Goal: Task Accomplishment & Management: Manage account settings

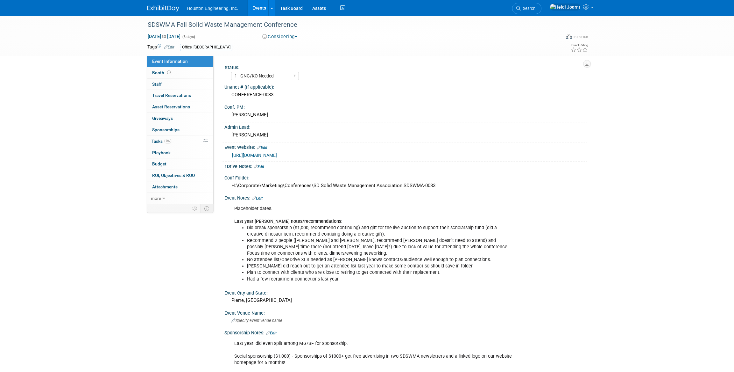
select select "1 - GNG/KO Needed"
select select "Multi-sector/Any/All"
click at [106, 99] on div "SDSWMA Fall Solid Waste Management Conference Sep 9, 2026 to Sep 11, 2026 (3 da…" at bounding box center [367, 263] width 734 height 495
select select "1 - GNG/KO Needed"
select select "Multi-sector/Any/All"
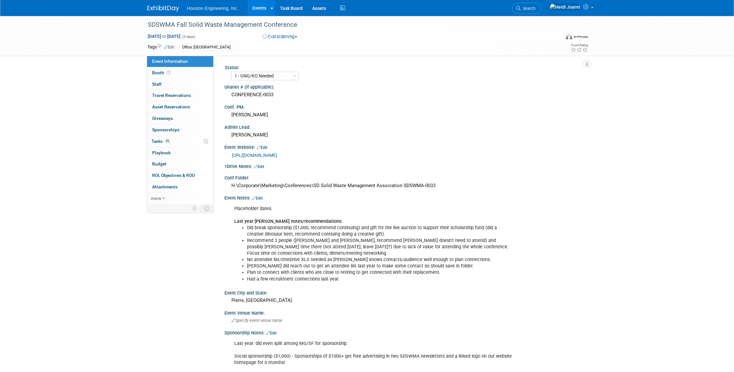
click at [260, 197] on link "Edit" at bounding box center [257, 198] width 11 height 4
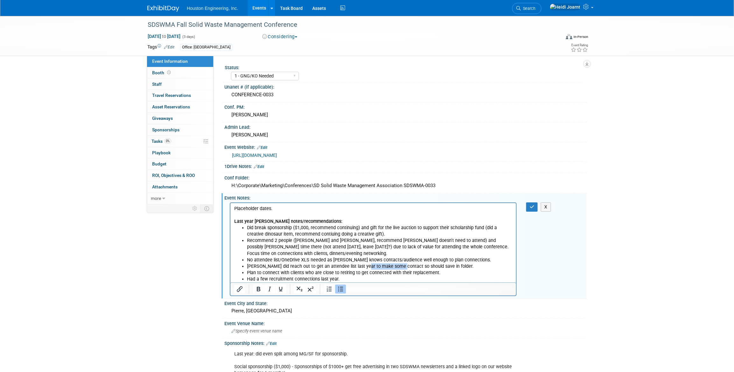
drag, startPoint x: 399, startPoint y: 264, endPoint x: 360, endPoint y: 264, distance: 38.2
click at [360, 264] on li "Dennis did reach out to get an attendee list last year to make some contact so …" at bounding box center [380, 266] width 266 height 6
click at [449, 265] on li "Dennis did reach out to get an attendee list last year to follow up with some c…" at bounding box center [380, 266] width 266 height 6
click at [532, 210] on button "button" at bounding box center [532, 206] width 12 height 9
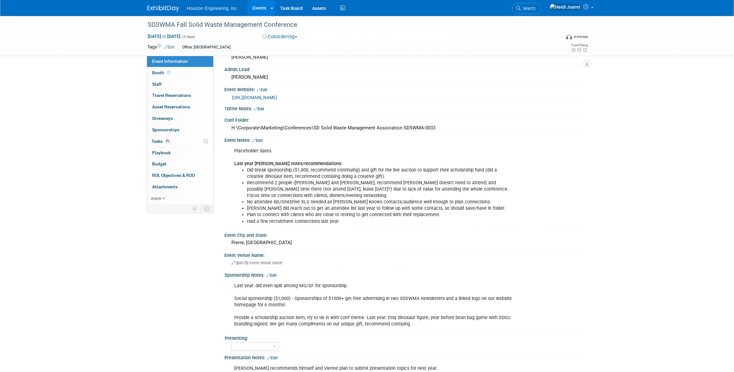
scroll to position [145, 0]
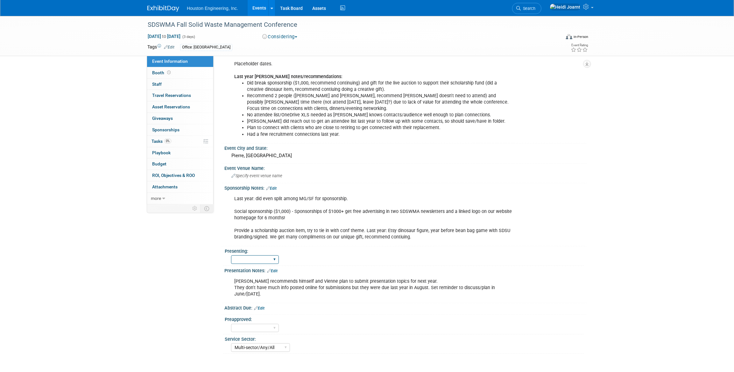
click at [273, 259] on select "Yes No Pending" at bounding box center [255, 259] width 48 height 9
click at [316, 258] on div "Yes No Pending" at bounding box center [407, 258] width 353 height 10
click at [265, 306] on link "Edit" at bounding box center [259, 308] width 11 height 4
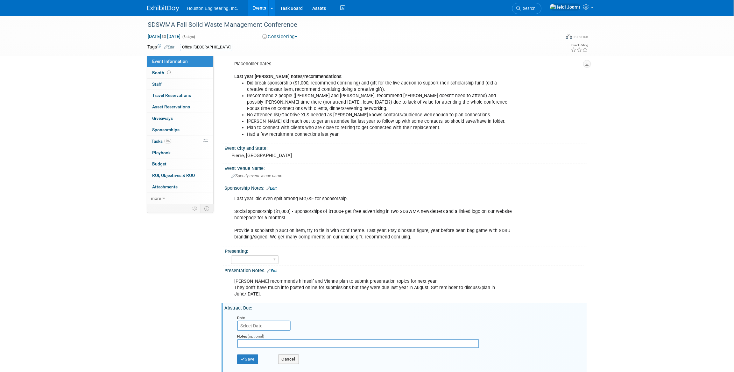
click at [320, 306] on div "Abstract Due: Edit" at bounding box center [405, 307] width 362 height 8
click at [273, 268] on link "Edit" at bounding box center [272, 270] width 11 height 4
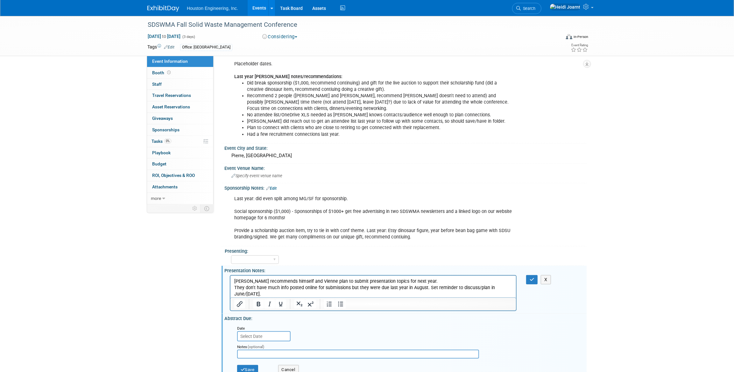
scroll to position [0, 0]
click at [427, 287] on p "Dennis recommends himself and Vienne plan to submit presentation topics for nex…" at bounding box center [373, 287] width 278 height 19
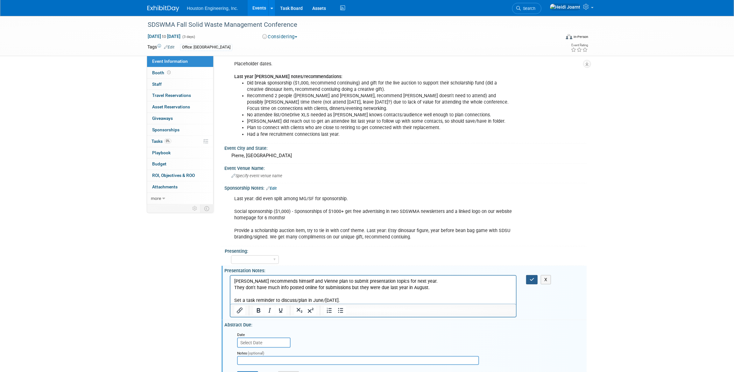
click at [537, 277] on button "button" at bounding box center [532, 279] width 12 height 9
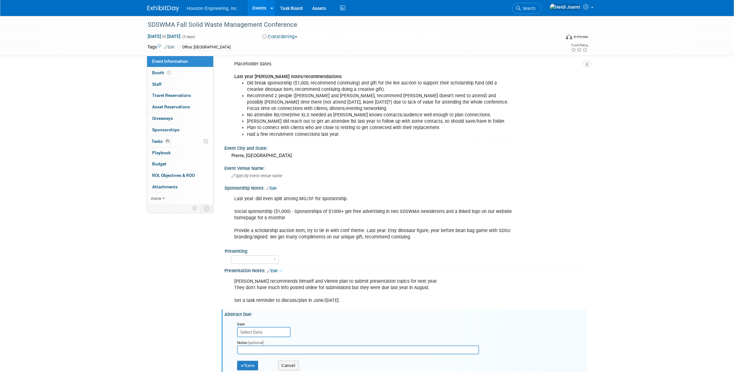
click at [295, 369] on div "Save Cancel" at bounding box center [407, 366] width 340 height 18
click at [296, 366] on button "Cancel" at bounding box center [288, 365] width 21 height 10
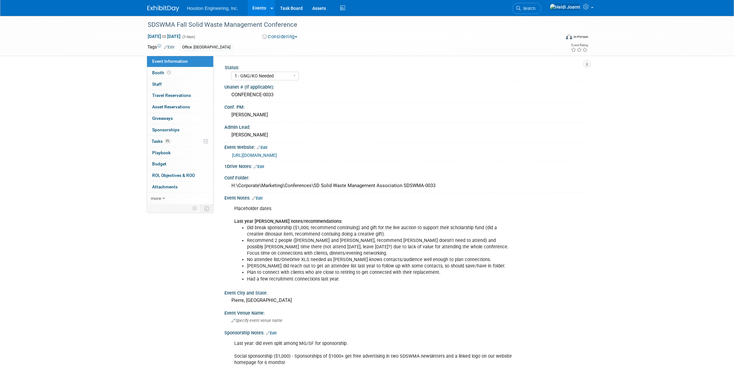
click at [264, 13] on link "Events" at bounding box center [259, 8] width 23 height 16
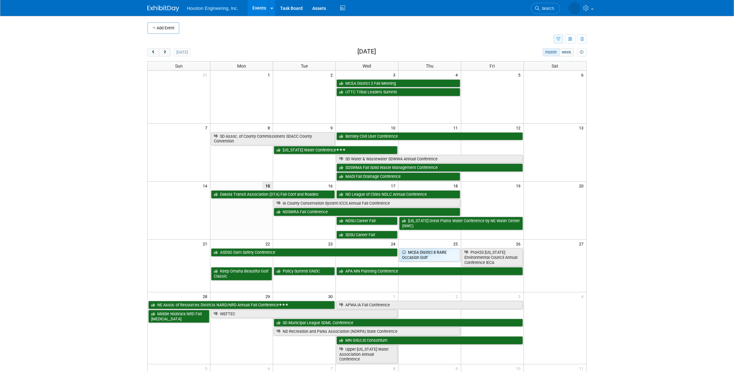
click at [560, 39] on icon "button" at bounding box center [558, 39] width 4 height 4
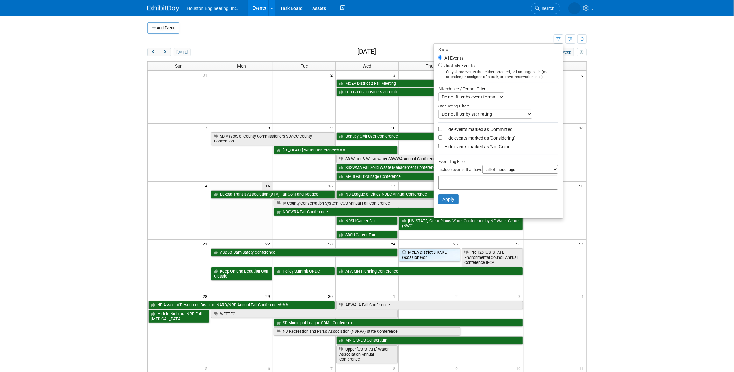
click at [488, 149] on label "Hide events marked as 'Not Going'" at bounding box center [477, 146] width 68 height 6
click at [443, 148] on input "Hide events marked as 'Not Going'" at bounding box center [440, 146] width 4 height 4
checkbox input "true"
click at [449, 201] on button "Apply" at bounding box center [448, 199] width 20 height 10
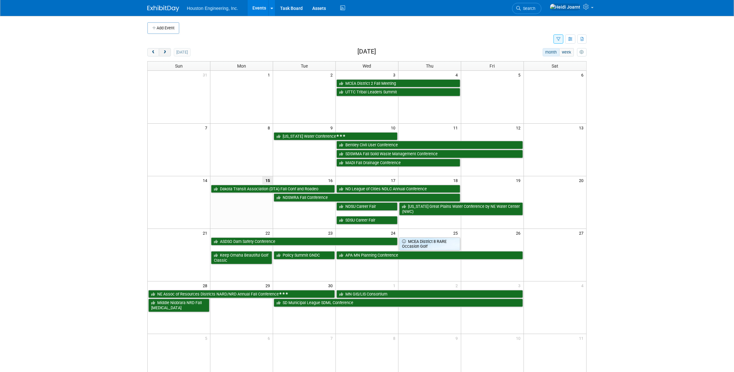
click at [163, 51] on span "next" at bounding box center [164, 52] width 5 height 4
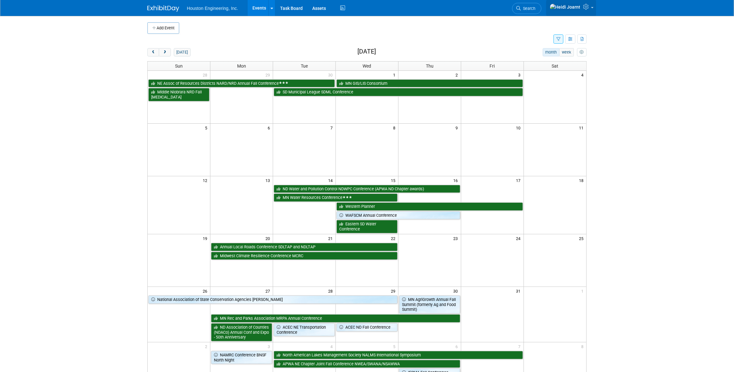
click at [585, 10] on icon at bounding box center [586, 7] width 7 height 6
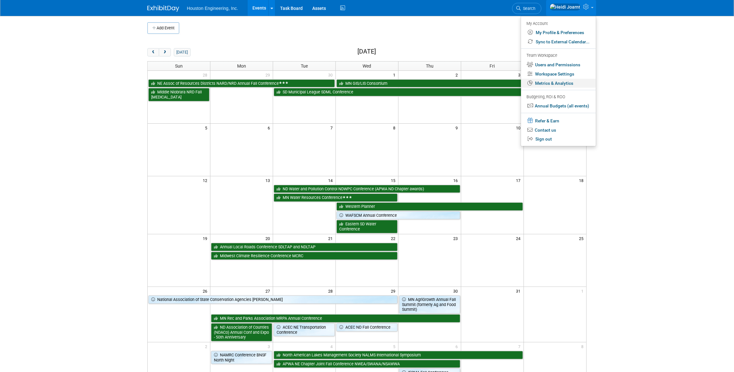
click at [560, 84] on link "Metrics & Analytics" at bounding box center [558, 83] width 75 height 9
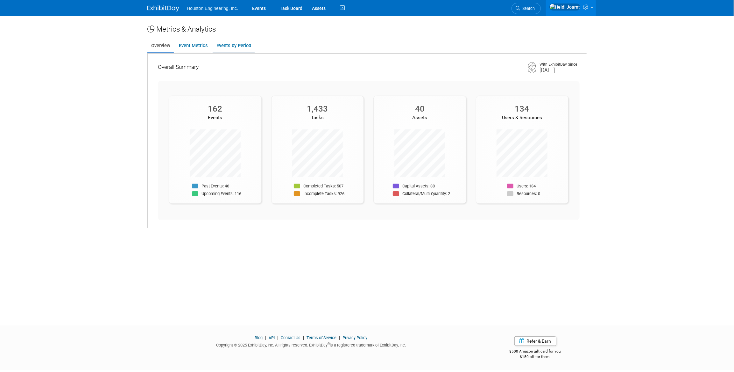
click at [230, 50] on link "Events by Period" at bounding box center [234, 45] width 42 height 12
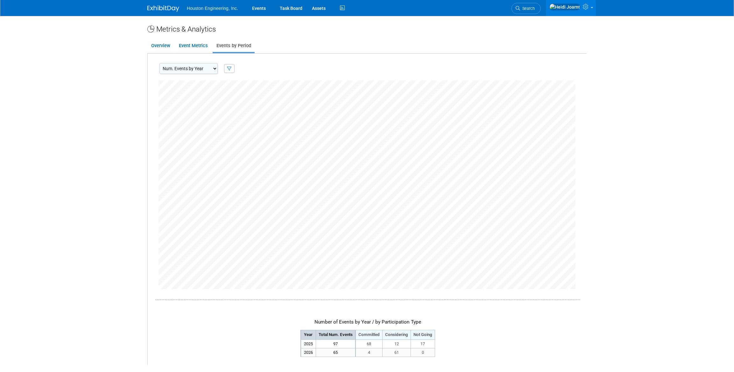
click at [212, 70] on select "Num. Events by Year Num. Events by Quarter Num. Events by Month" at bounding box center [188, 68] width 58 height 11
select select "EventsByMonth"
click at [159, 63] on select "Num. Events by Year Num. Events by Quarter Num. Events by Month" at bounding box center [188, 68] width 58 height 11
click at [264, 13] on link "Events" at bounding box center [258, 8] width 23 height 16
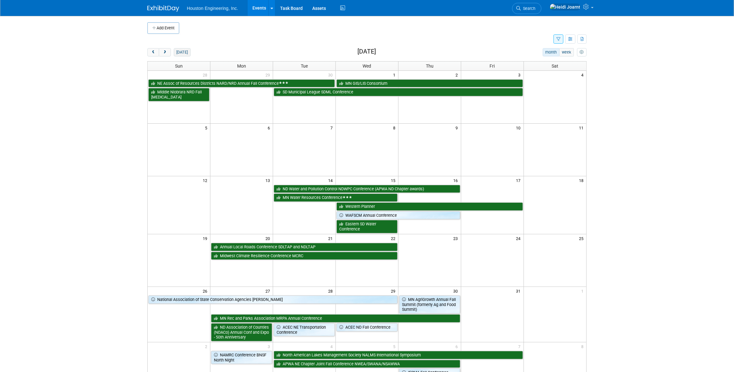
click at [187, 53] on button "today" at bounding box center [182, 52] width 17 height 8
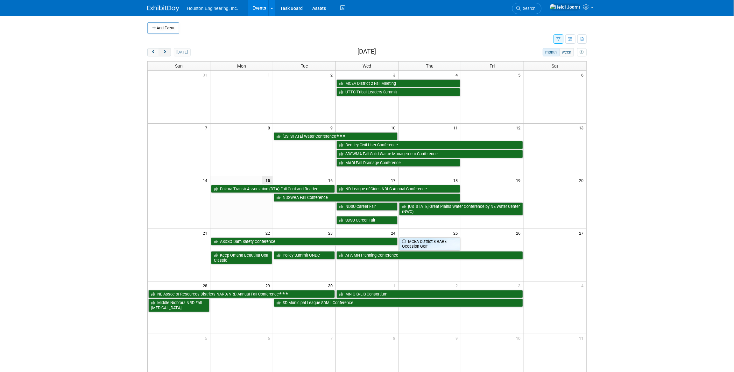
click at [166, 52] on span "next" at bounding box center [164, 52] width 5 height 4
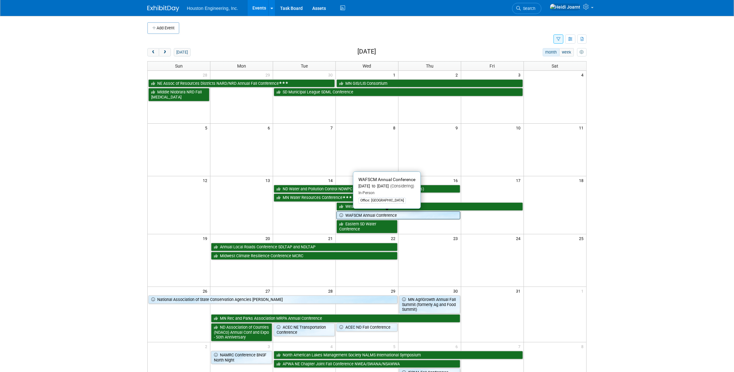
click at [358, 214] on link "WAFSCM Annual Conference" at bounding box center [398, 215] width 124 height 8
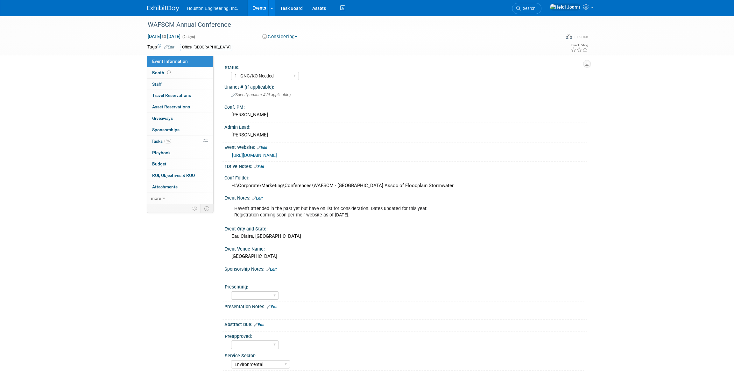
select select "1 - GNG/KO Needed"
select select "Environmental"
click at [277, 155] on link "[URL][DOMAIN_NAME]" at bounding box center [254, 154] width 45 height 5
click at [188, 143] on link "9% Tasks 9%" at bounding box center [180, 141] width 66 height 11
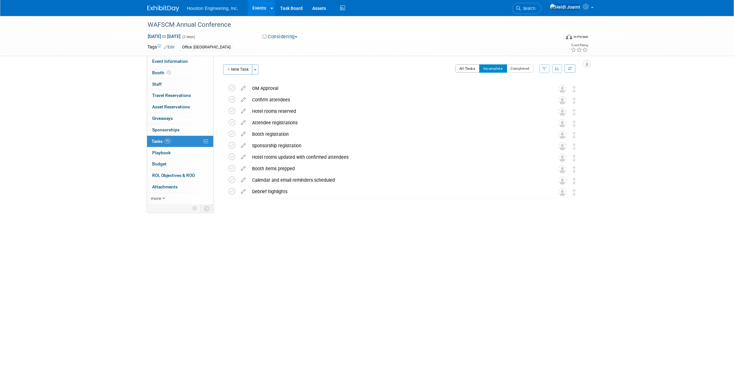
click at [466, 68] on button "All Tasks" at bounding box center [467, 68] width 25 height 8
click at [411, 88] on div "Send GNG email 1" at bounding box center [394, 88] width 291 height 11
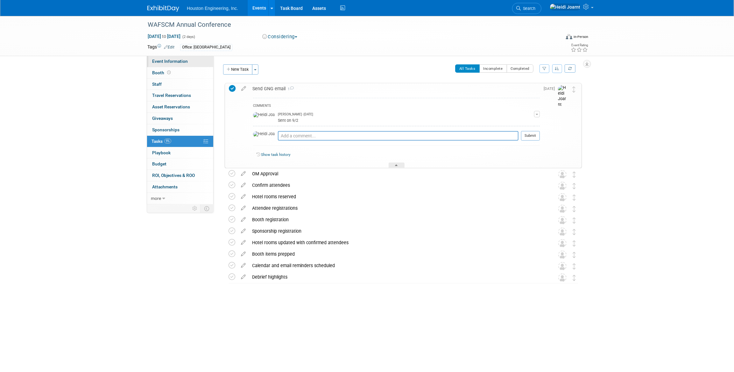
click at [181, 61] on span "Event Information" at bounding box center [170, 61] width 36 height 5
select select "1 - GNG/KO Needed"
select select "Environmental"
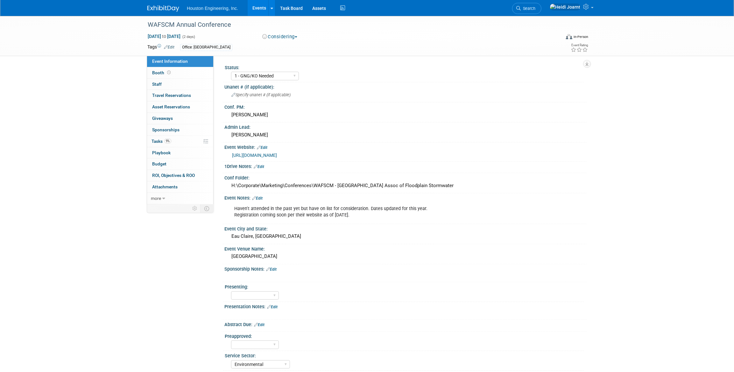
click at [258, 198] on link "Edit" at bounding box center [257, 198] width 11 height 4
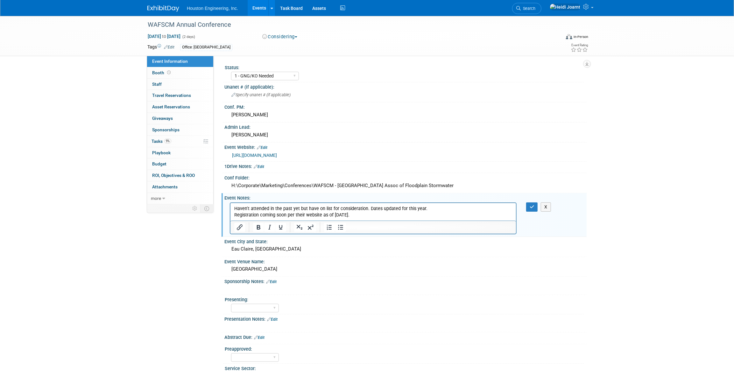
drag, startPoint x: 363, startPoint y: 216, endPoint x: 260, endPoint y: 216, distance: 103.1
click at [260, 216] on p "Haven't attended in the past yet but have on list for consideration. Dates upda…" at bounding box center [373, 211] width 278 height 13
click at [528, 205] on button "button" at bounding box center [532, 206] width 12 height 9
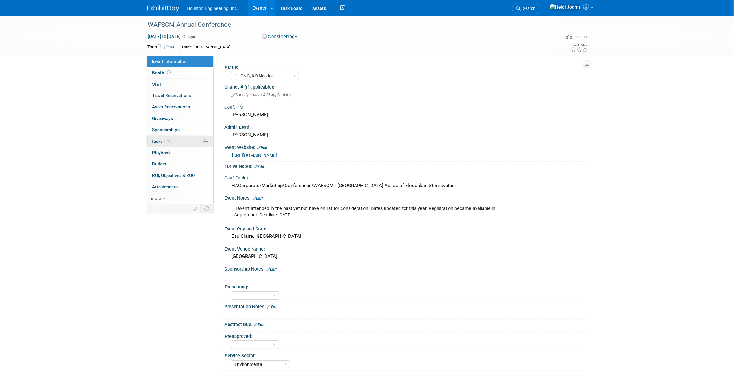
click at [181, 139] on link "9% Tasks 9%" at bounding box center [180, 141] width 66 height 11
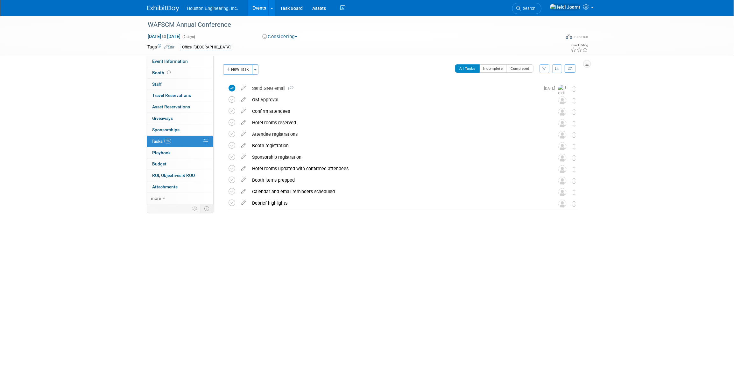
click at [258, 11] on link "Events" at bounding box center [259, 8] width 23 height 16
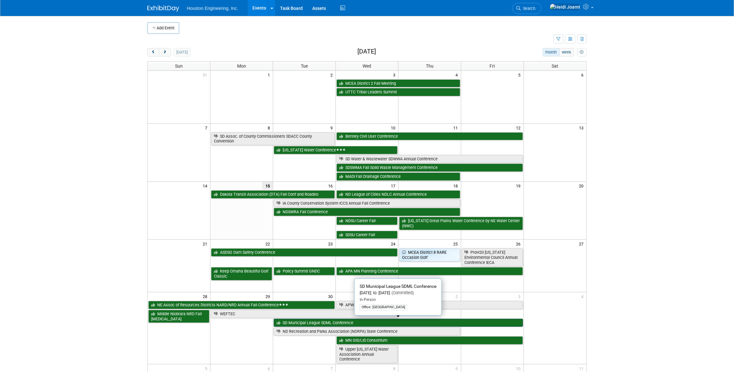
click at [318, 320] on link "SD Municipal League SDML Conference" at bounding box center [398, 322] width 249 height 8
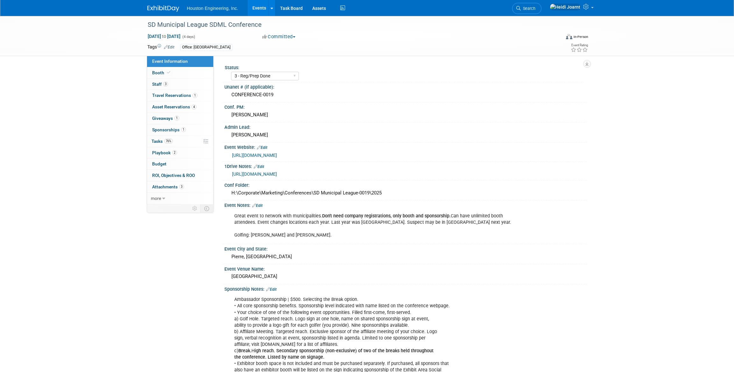
select select "3 - Reg/Prep Done"
select select "No"
select select "Mun. Infrastructure"
click at [174, 76] on link "Booth" at bounding box center [180, 72] width 66 height 11
select select "Yes"
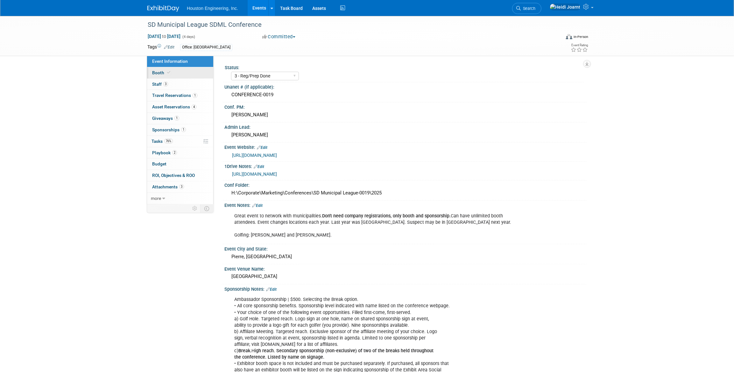
select select "[GEOGRAPHIC_DATA]"
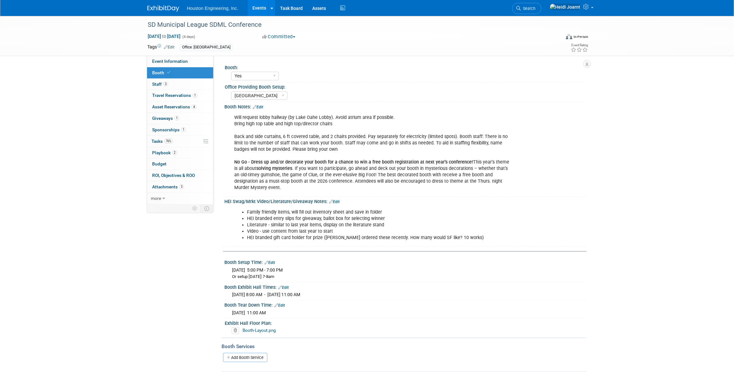
click at [258, 105] on link "Edit" at bounding box center [258, 107] width 11 height 4
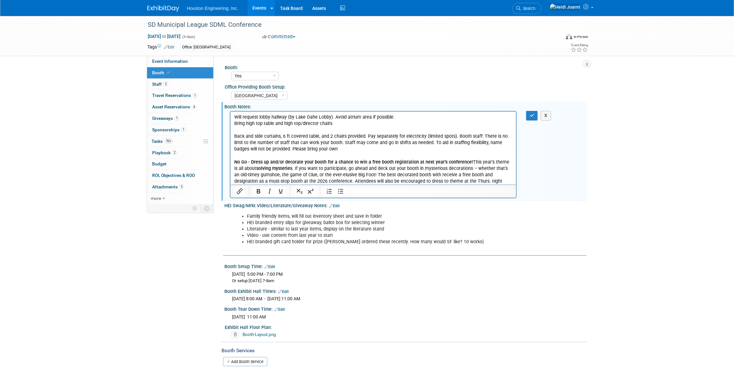
click at [353, 120] on p "Will request lobby hallway (by Lake Oahe Lobby). Avoid atrium area if possible.…" at bounding box center [373, 152] width 278 height 77
click at [351, 124] on p "Will request lobby hallway (by Lake Oahe Lobby). Avoid atrium area if possible.…" at bounding box center [373, 152] width 278 height 77
click at [342, 191] on icon "Bullet list" at bounding box center [340, 191] width 5 height 5
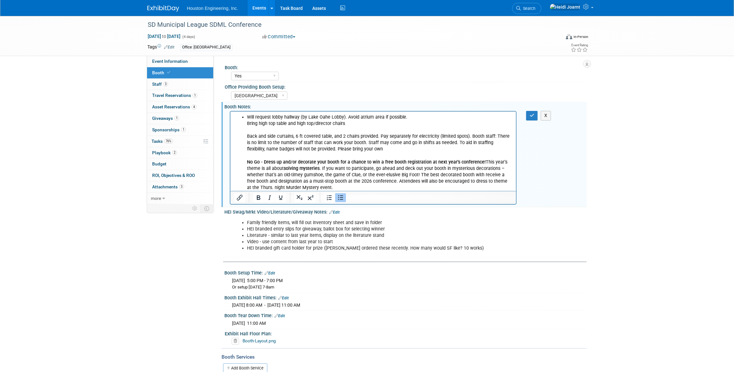
click at [248, 125] on li "Will request lobby hallway (by Lake Oahe Lobby). Avoid atrium area if possible.…" at bounding box center [380, 152] width 266 height 77
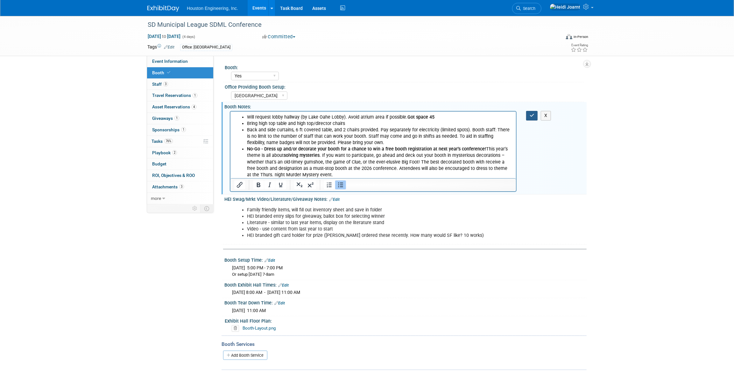
click at [528, 116] on button "button" at bounding box center [532, 115] width 12 height 9
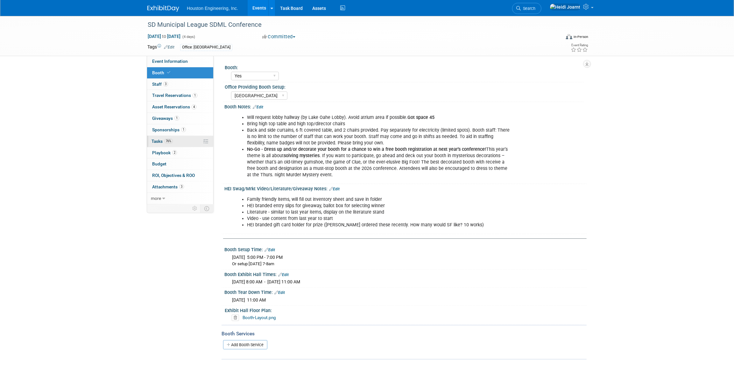
click at [184, 141] on link "76% Tasks 76%" at bounding box center [180, 141] width 66 height 11
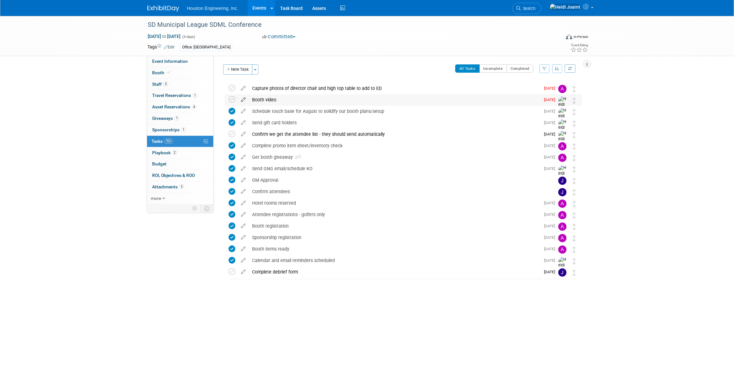
click at [245, 99] on icon at bounding box center [243, 98] width 11 height 8
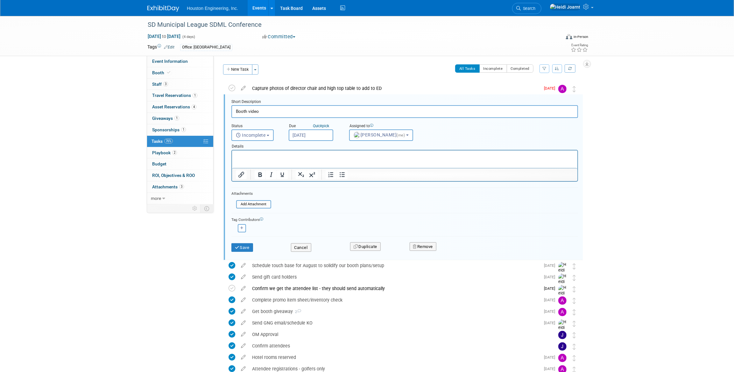
scroll to position [1, 0]
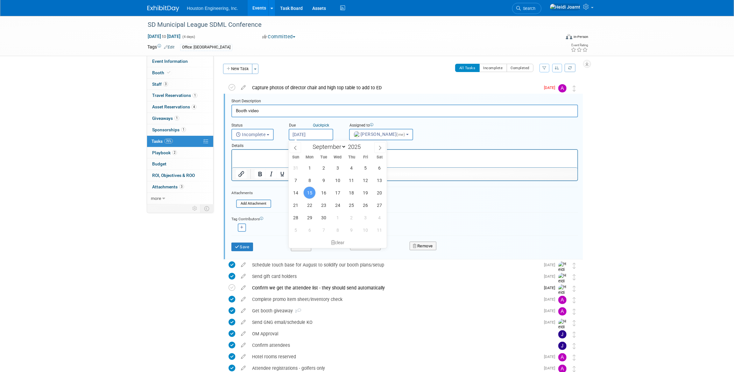
click at [326, 135] on input "Sep 15, 2025" at bounding box center [311, 134] width 45 height 11
click at [328, 193] on span "16" at bounding box center [323, 192] width 12 height 12
click at [315, 136] on input "Sep 16, 2025" at bounding box center [311, 134] width 45 height 11
click at [334, 192] on span "17" at bounding box center [337, 192] width 12 height 12
type input "Sep 17, 2025"
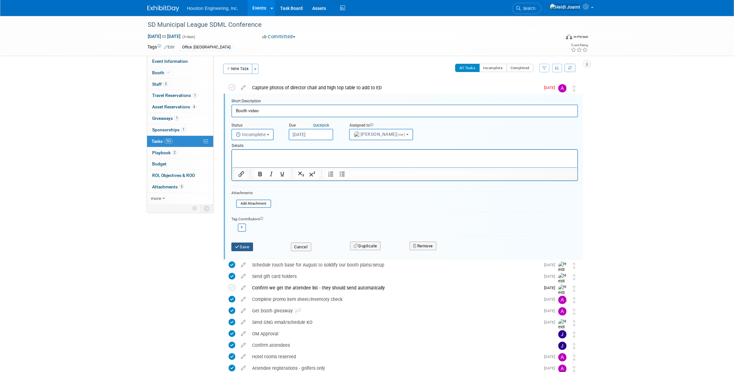
click at [248, 244] on button "Save" at bounding box center [242, 246] width 22 height 9
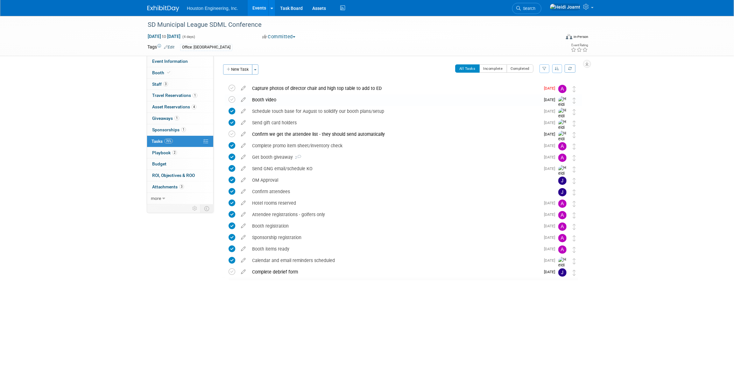
scroll to position [0, 0]
click at [231, 132] on icon at bounding box center [232, 134] width 7 height 7
click at [242, 135] on icon at bounding box center [243, 133] width 11 height 8
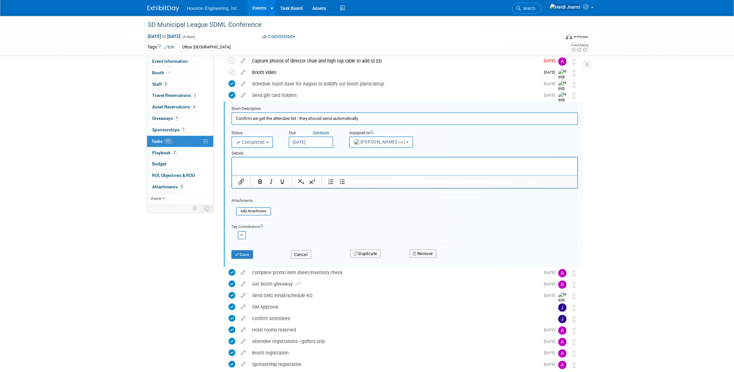
scroll to position [35, 0]
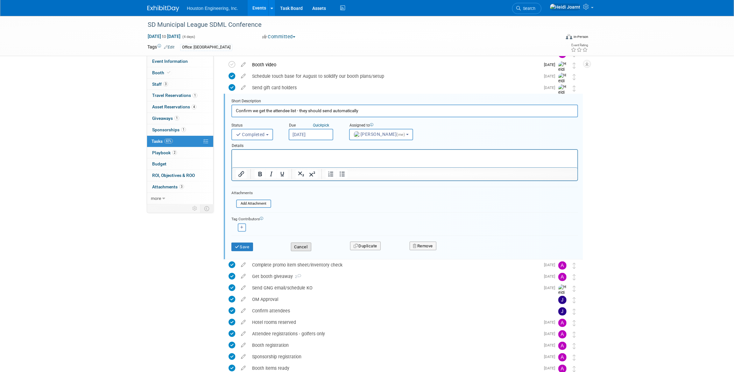
click at [303, 250] on button "Cancel" at bounding box center [301, 246] width 20 height 9
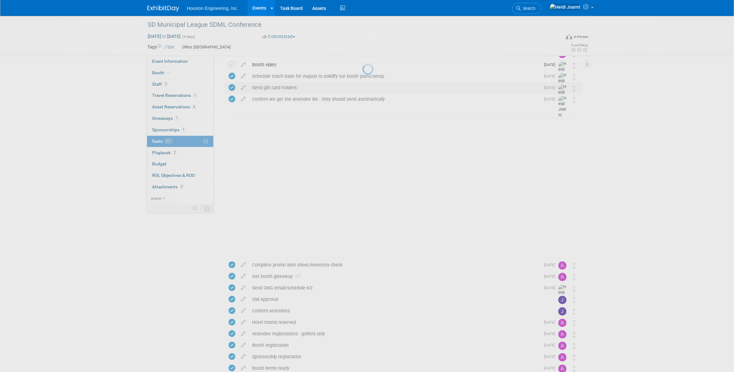
scroll to position [0, 0]
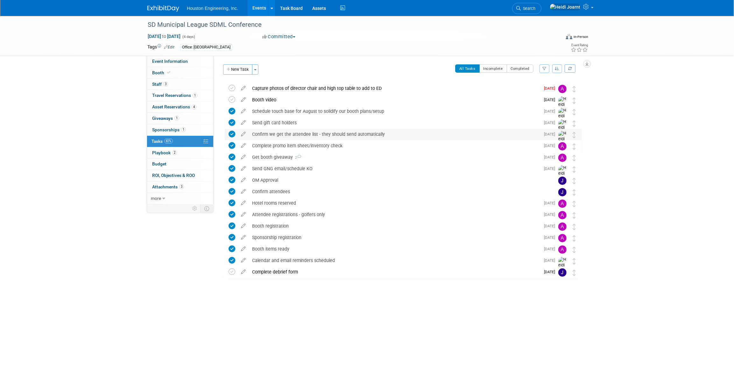
click at [290, 134] on div "Confirm we get the attendee list - they should send automatically" at bounding box center [394, 134] width 291 height 11
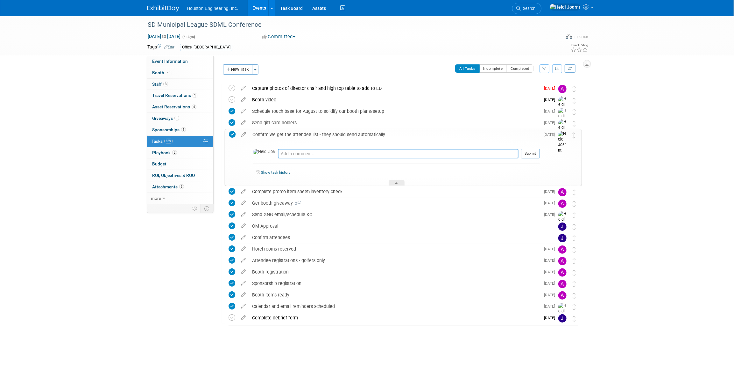
click at [284, 155] on textarea at bounding box center [398, 154] width 241 height 10
type textarea "They sent on 9/15, so 2 weeks prior to event"
click at [532, 152] on button "Submit" at bounding box center [530, 154] width 19 height 10
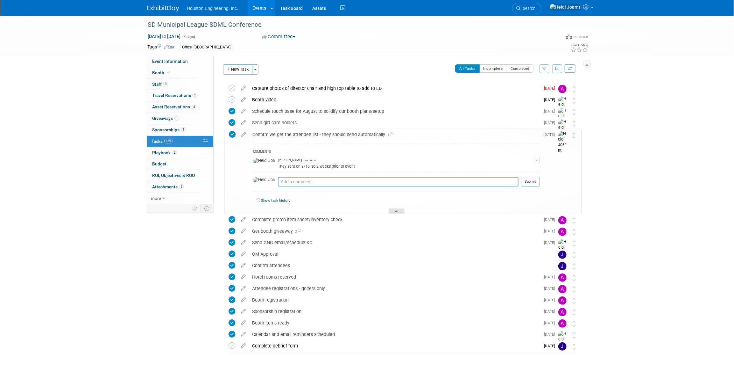
click at [390, 212] on div at bounding box center [397, 210] width 16 height 5
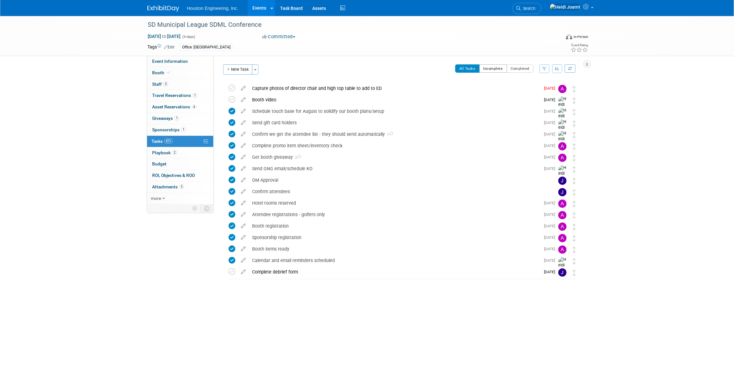
click at [501, 66] on button "Incomplete" at bounding box center [493, 68] width 28 height 8
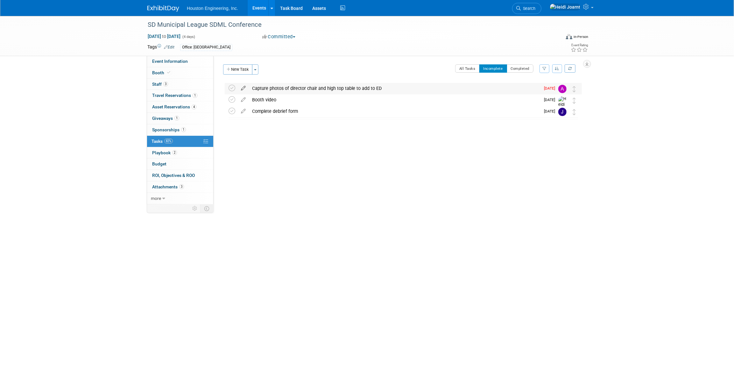
click at [242, 89] on icon at bounding box center [243, 87] width 11 height 8
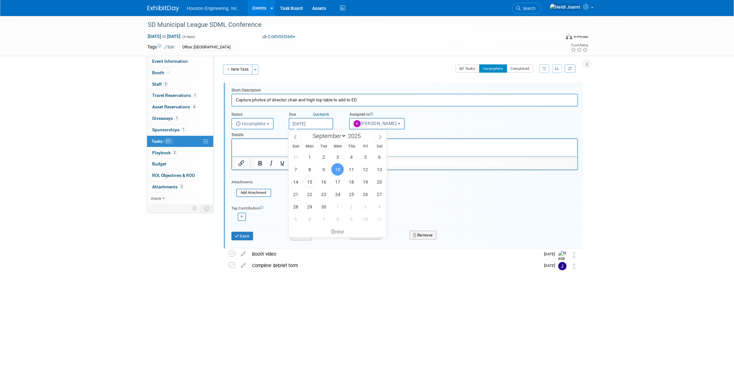
click at [310, 124] on input "Sep 10, 2025" at bounding box center [311, 123] width 45 height 11
click at [360, 182] on span "19" at bounding box center [365, 181] width 12 height 12
type input "Sep 19, 2025"
click at [243, 236] on button "Save" at bounding box center [242, 235] width 22 height 9
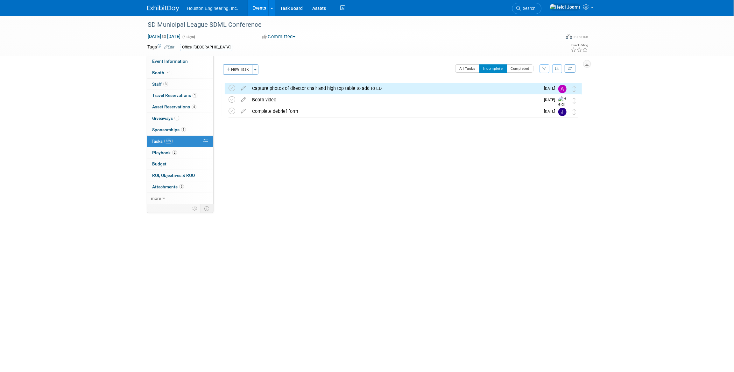
click at [260, 10] on link "Events" at bounding box center [259, 8] width 23 height 16
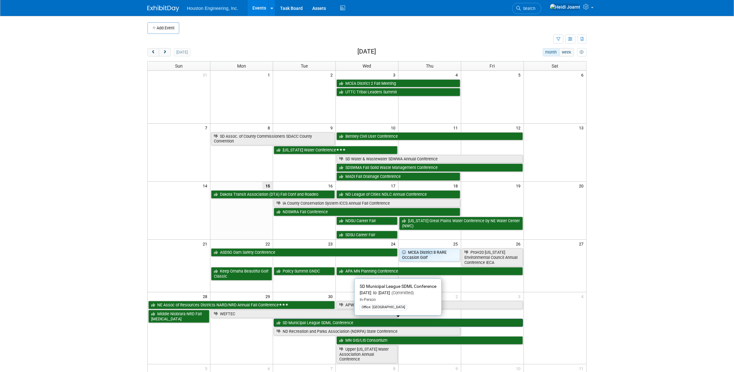
click at [310, 321] on link "SD Municipal League SDML Conference" at bounding box center [398, 322] width 249 height 8
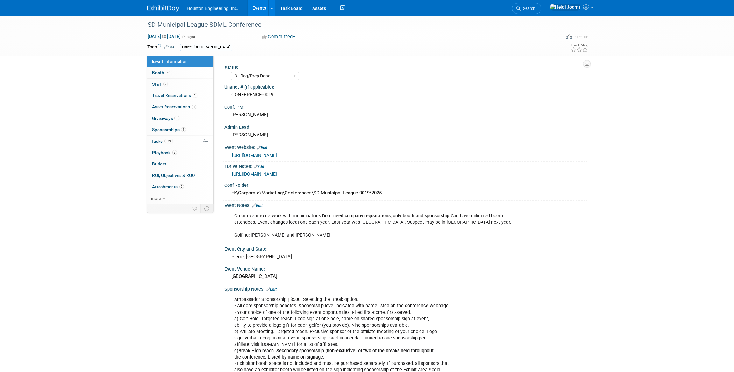
select select "3 - Reg/Prep Done"
select select "No"
select select "Mun. Infrastructure"
click at [168, 74] on span at bounding box center [169, 72] width 6 height 5
select select "Yes"
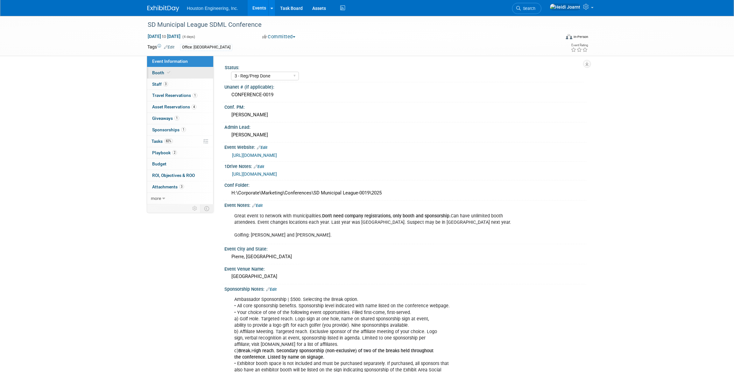
select select "[GEOGRAPHIC_DATA]"
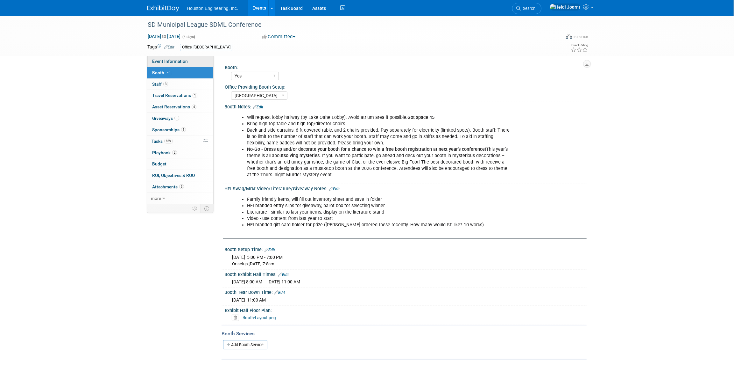
click at [171, 60] on span "Event Information" at bounding box center [170, 61] width 36 height 5
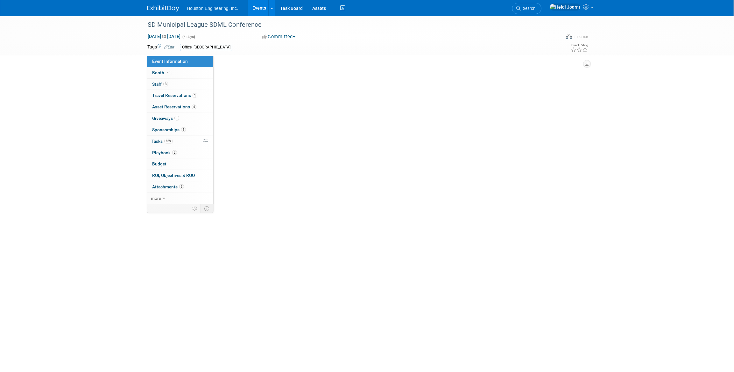
select select "3 - Reg/Prep Done"
select select "No"
select select "Mun. Infrastructure"
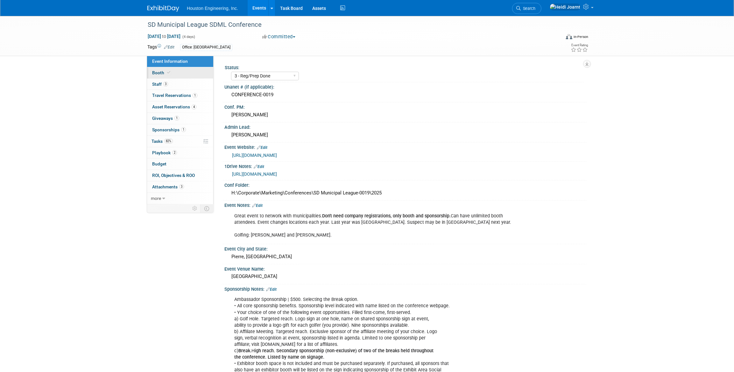
click at [168, 74] on span "Booth" at bounding box center [161, 72] width 19 height 5
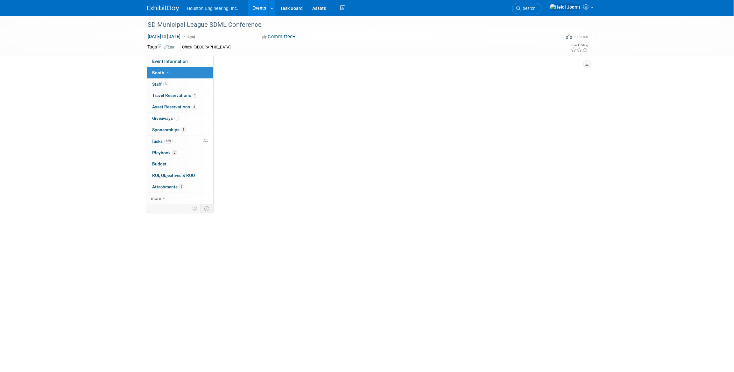
select select "Yes"
select select "[GEOGRAPHIC_DATA]"
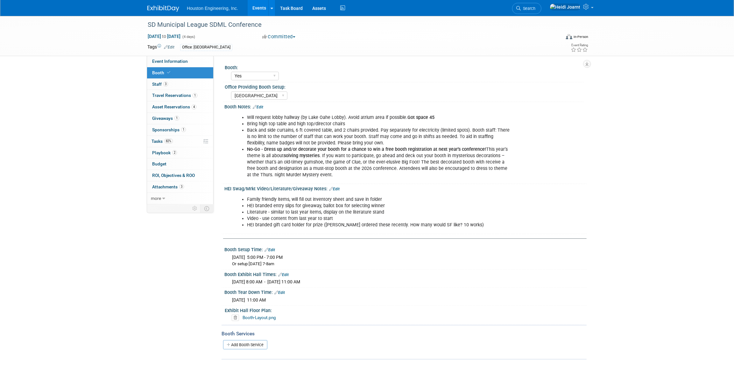
click at [266, 317] on link "Booth-Layout.png" at bounding box center [259, 317] width 33 height 5
click at [188, 191] on link "3 Attachments 3" at bounding box center [180, 186] width 66 height 11
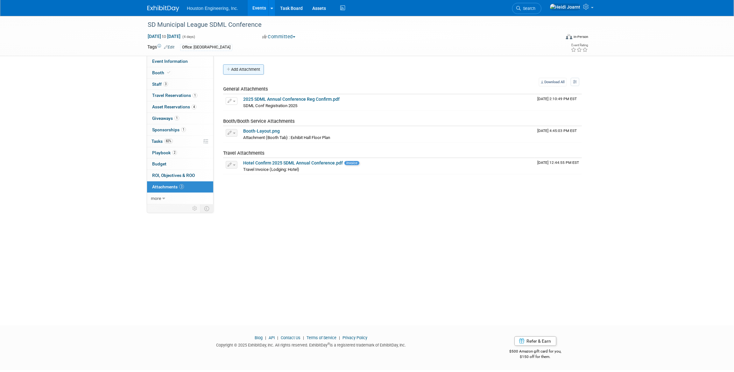
click at [252, 74] on button "Add Attachment" at bounding box center [243, 69] width 41 height 10
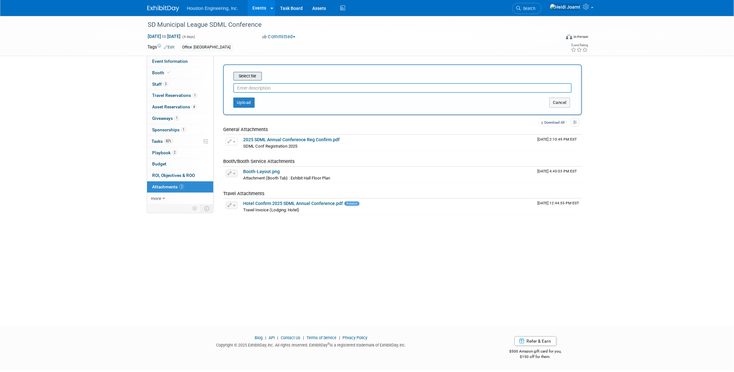
click at [255, 79] on input "file" at bounding box center [224, 76] width 76 height 8
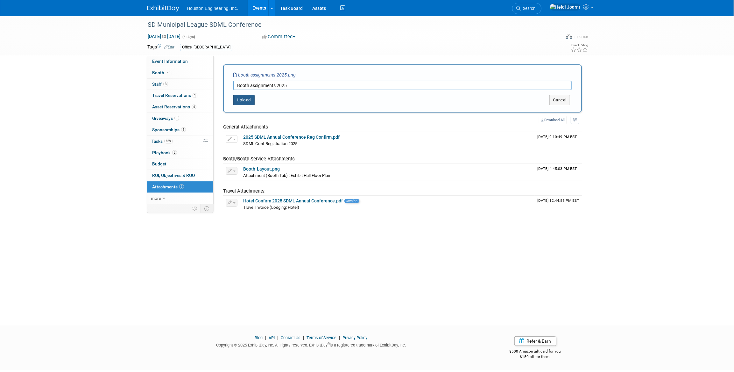
type input "Booth assignments 2025"
click at [249, 98] on button "Upload" at bounding box center [243, 100] width 21 height 10
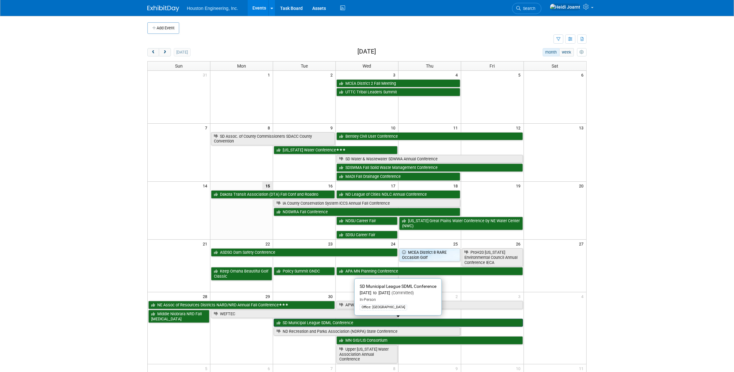
click at [319, 322] on link "SD Municipal League SDML Conference" at bounding box center [398, 322] width 249 height 8
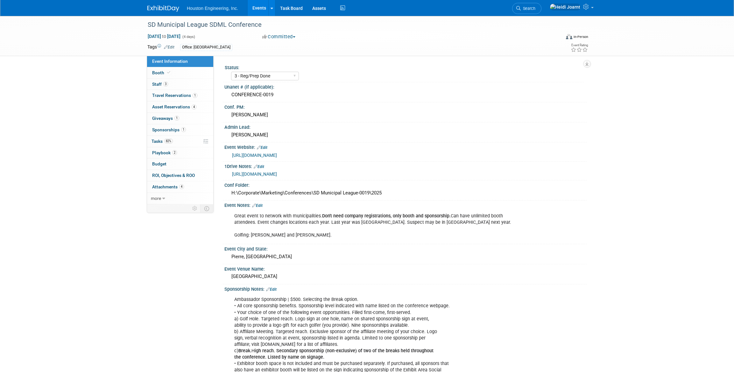
select select "3 - Reg/Prep Done"
select select "No"
select select "Mun. Infrastructure"
click at [177, 74] on link "Booth" at bounding box center [180, 72] width 66 height 11
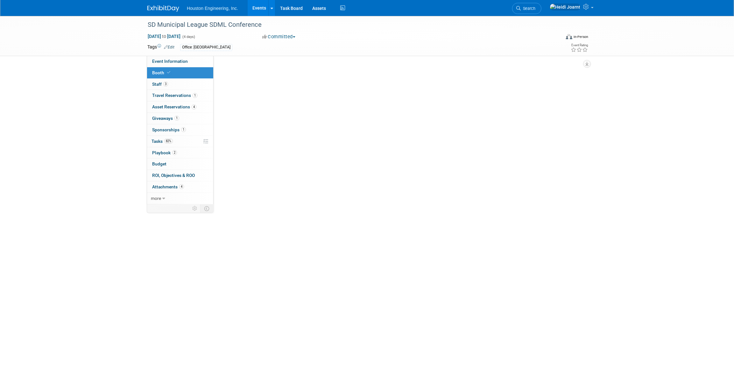
select select "Yes"
select select "[GEOGRAPHIC_DATA]"
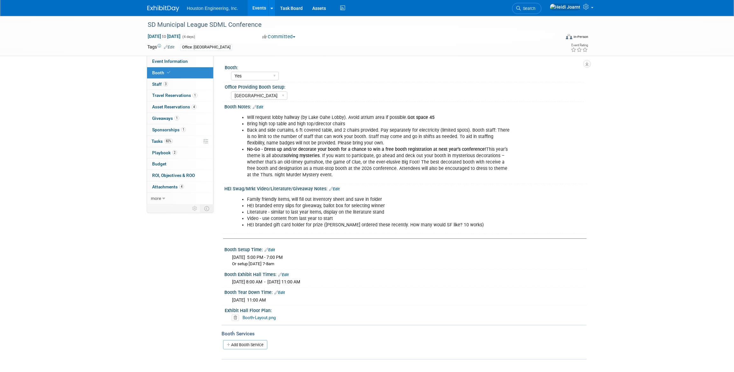
click at [273, 316] on link "Booth-Layout.png" at bounding box center [259, 317] width 33 height 5
click at [183, 187] on span "4" at bounding box center [181, 186] width 5 height 5
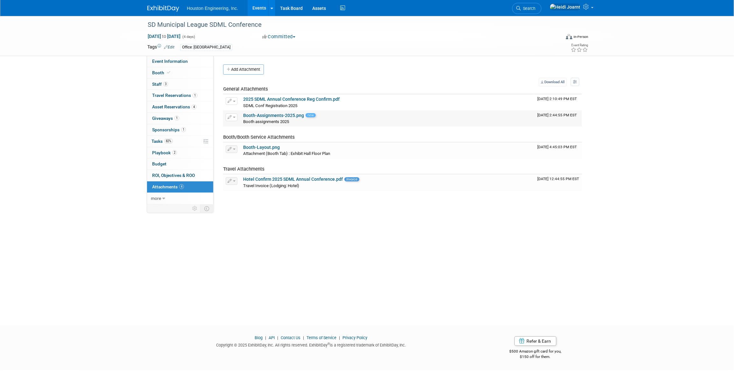
click at [271, 114] on link "Booth-Assignments-2025.png" at bounding box center [273, 115] width 61 height 5
click at [169, 74] on span at bounding box center [169, 72] width 6 height 5
select select "Yes"
select select "Sioux Falls"
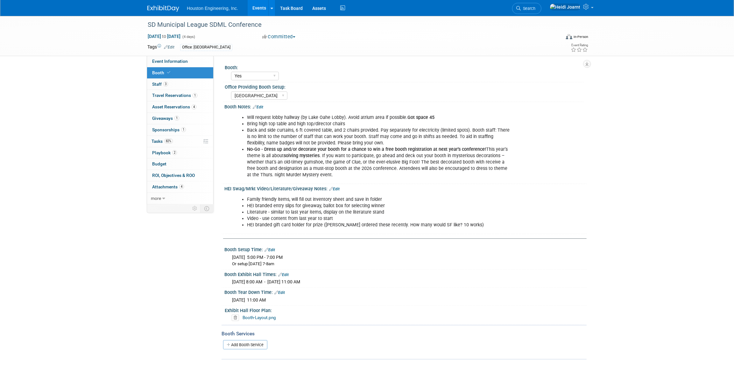
click at [261, 106] on link "Edit" at bounding box center [258, 107] width 11 height 4
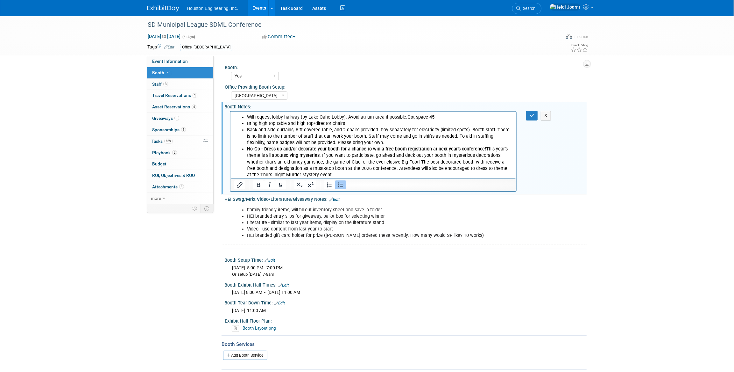
click at [327, 175] on li "No-Go - Dress up and/or decorate your booth for a chance to win a free booth re…" at bounding box center [380, 162] width 266 height 32
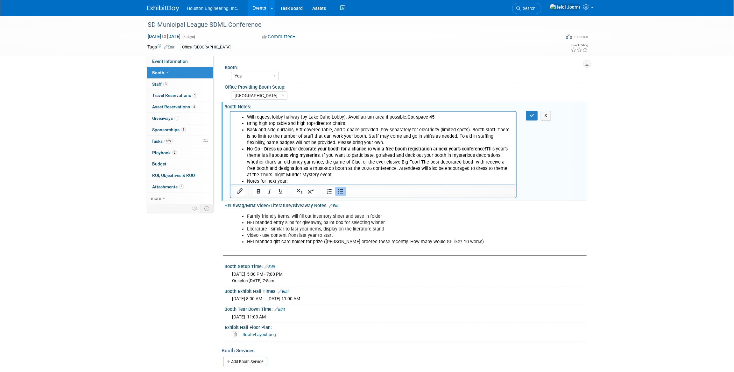
click at [343, 192] on icon "Bullet list" at bounding box center [341, 191] width 8 height 8
drag, startPoint x: 292, startPoint y: 181, endPoint x: 213, endPoint y: 181, distance: 79.0
click at [230, 181] on html "Will request lobby hallway (by Lake Oahe Lobby). Avoid atrium area if possible.…" at bounding box center [373, 147] width 286 height 73
click at [532, 118] on button "button" at bounding box center [532, 115] width 12 height 9
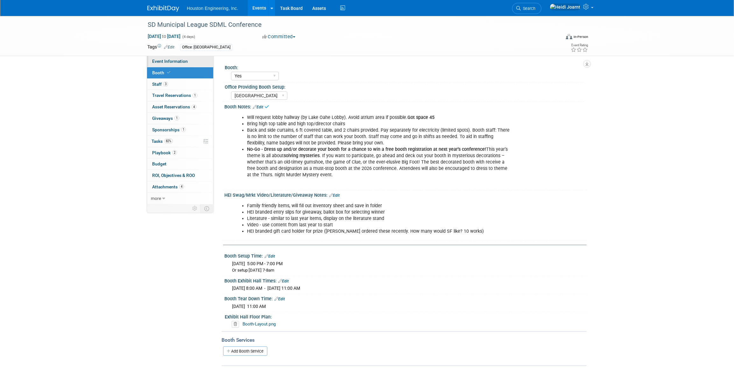
click at [192, 64] on link "Event Information" at bounding box center [180, 61] width 66 height 11
select select "3 - Reg/Prep Done"
select select "No"
select select "Mun. Infrastructure"
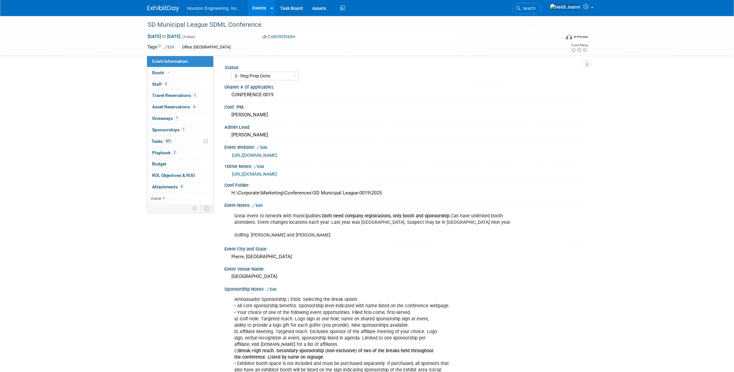
click at [260, 204] on link "Edit" at bounding box center [257, 205] width 11 height 4
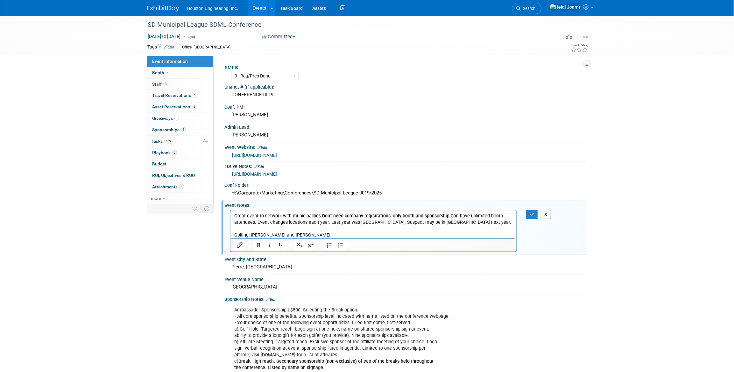
click at [474, 221] on p "Great event to network with municipalities. Don't need company registrations, o…" at bounding box center [373, 224] width 278 height 25
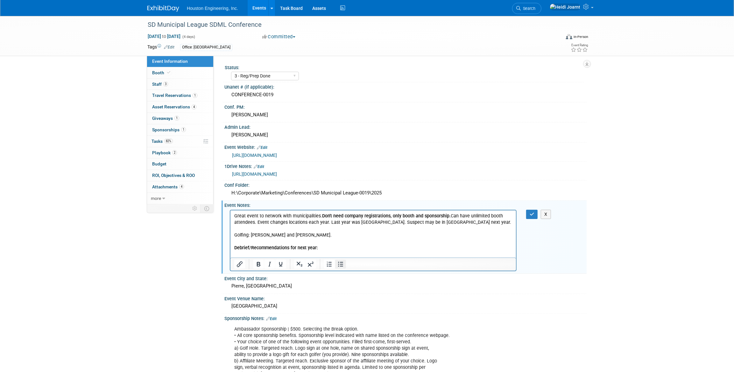
click at [342, 265] on icon "Bullet list" at bounding box center [340, 263] width 5 height 5
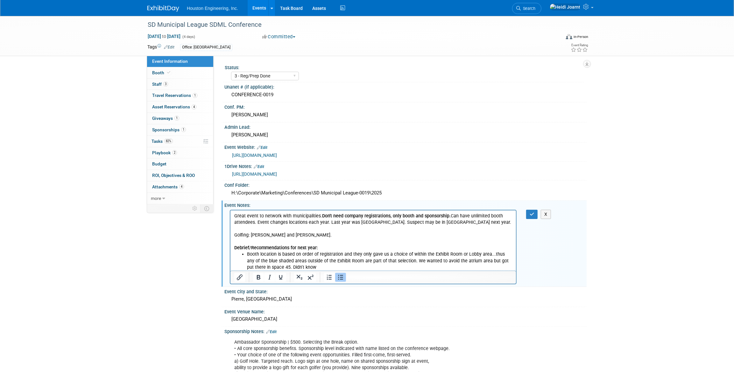
click at [478, 255] on li "Booth location is based on order of registration and they only gave us a choice…" at bounding box center [380, 260] width 266 height 19
click at [478, 252] on li "Booth location is based on order of registration and they only gave us a choice…" at bounding box center [380, 260] width 266 height 19
click at [264, 261] on li "Booth location is based on order of registration and they only gave us a choice…" at bounding box center [380, 260] width 266 height 19
drag, startPoint x: 450, startPoint y: 265, endPoint x: 501, endPoint y: 261, distance: 52.0
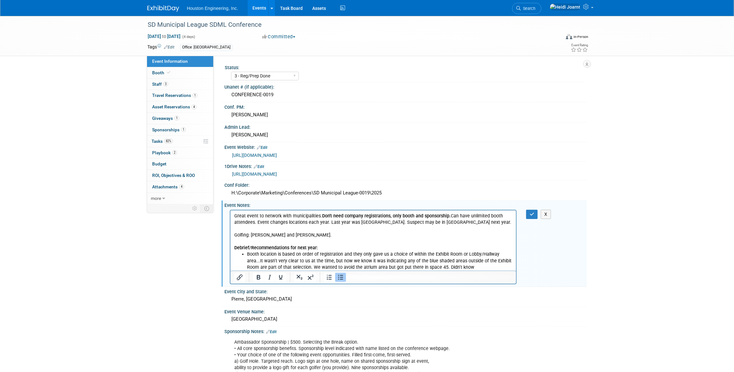
click at [501, 261] on li "Booth location is based on order of registration and they only gave us a choice…" at bounding box center [380, 260] width 266 height 19
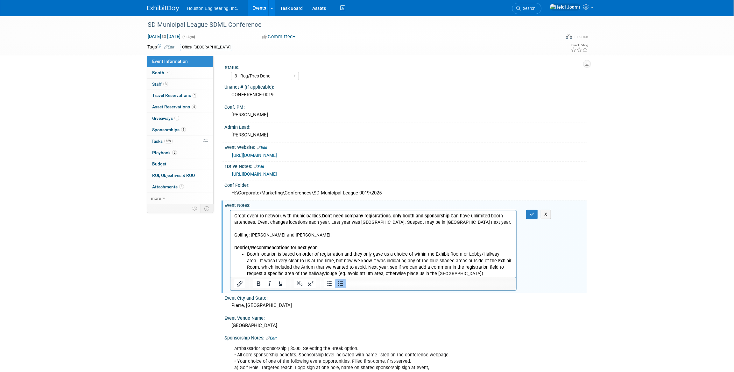
click at [436, 273] on li "Booth location is based on order of registration and they only gave us a choice…" at bounding box center [380, 263] width 266 height 25
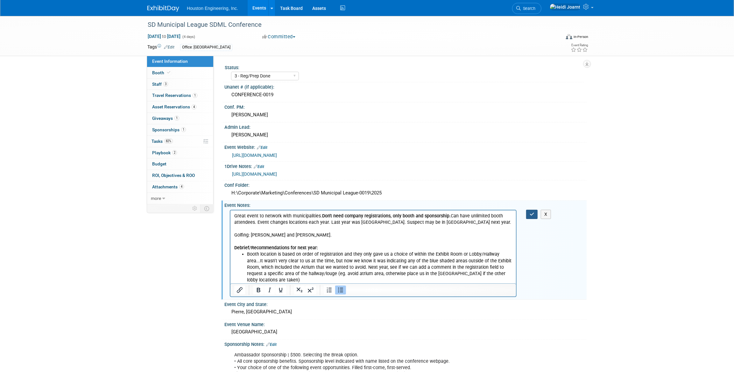
click at [535, 216] on button "button" at bounding box center [532, 213] width 12 height 9
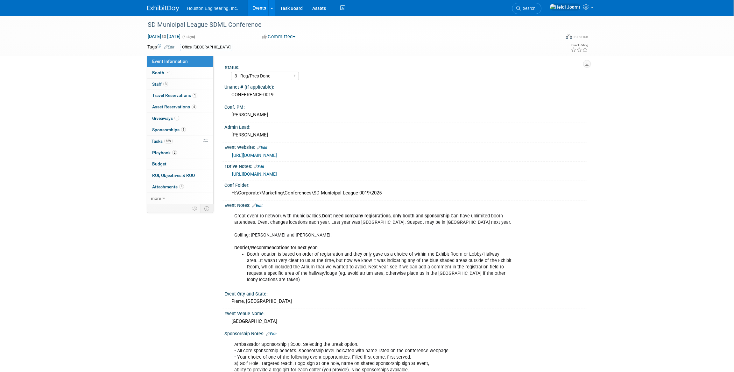
click at [256, 8] on link "Events" at bounding box center [259, 8] width 23 height 16
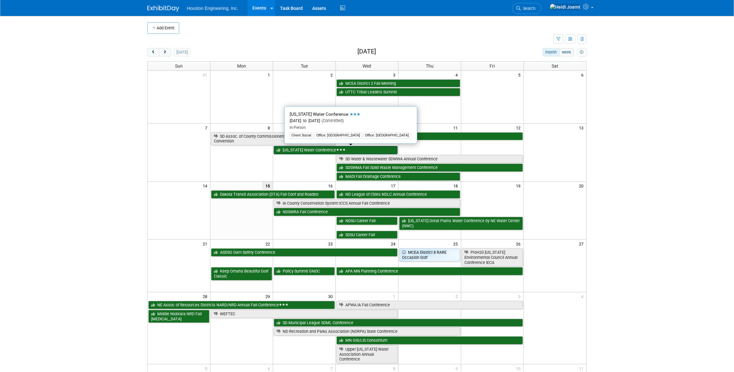
click at [316, 150] on link "[US_STATE] Water Conference" at bounding box center [336, 150] width 124 height 8
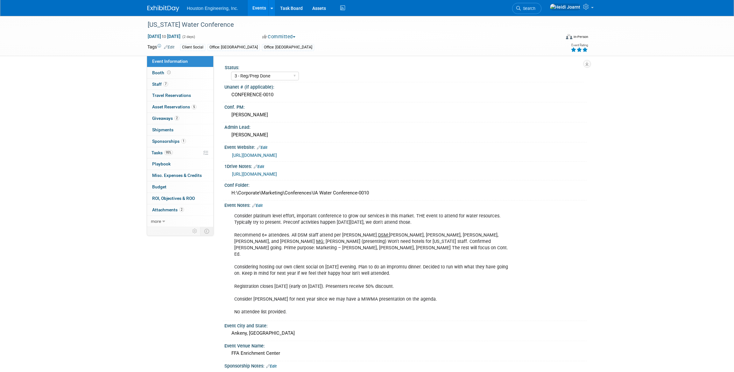
select select "3 - Reg/Prep Done"
select select "Yes"
select select "Water Resources"
click at [181, 156] on link "95% Tasks 95%" at bounding box center [180, 152] width 66 height 11
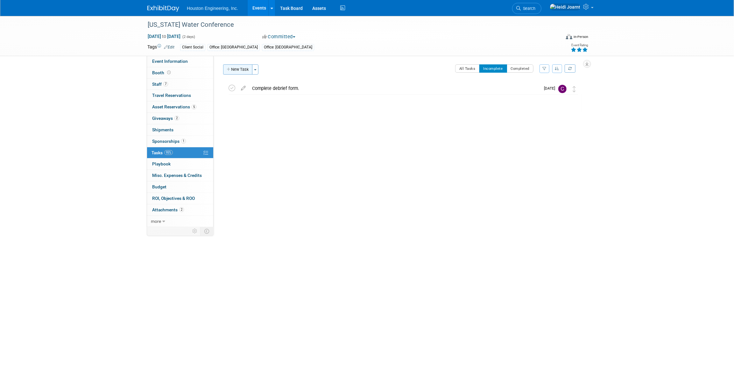
click at [234, 67] on button "New Task" at bounding box center [237, 69] width 29 height 10
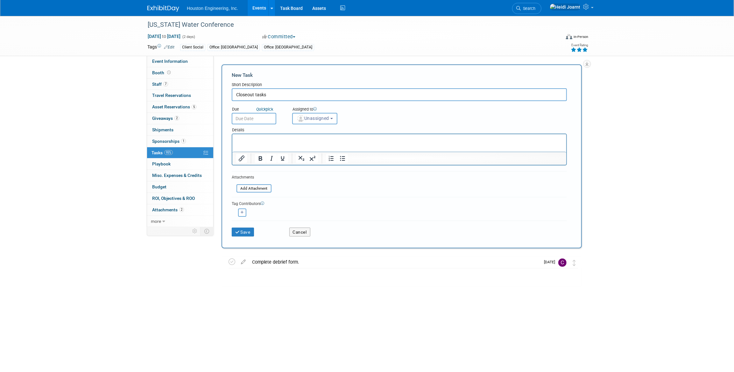
type input "Closeout tasks"
click at [260, 136] on html at bounding box center [399, 138] width 334 height 9
click at [343, 160] on icon "Bullet list" at bounding box center [343, 158] width 8 height 8
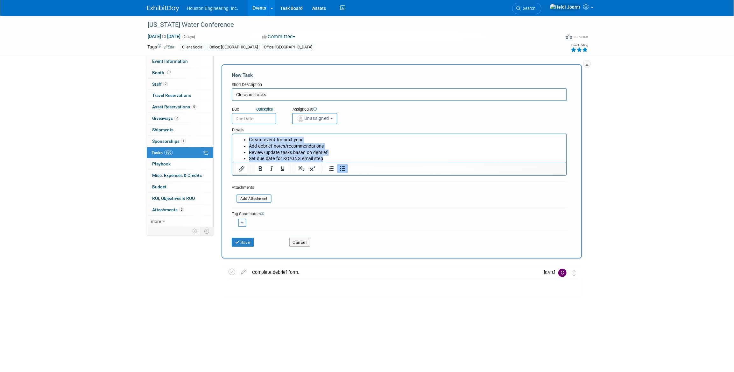
drag, startPoint x: 334, startPoint y: 160, endPoint x: 245, endPoint y: 140, distance: 90.4
click at [245, 140] on ul "Create event for next year Add debrief notes/recommendations Review/update task…" at bounding box center [399, 149] width 327 height 25
copy ul "Create event for next year Add debrief notes/recommendations Review/update task…"
click at [327, 116] on span "Unassigned" at bounding box center [313, 118] width 32 height 5
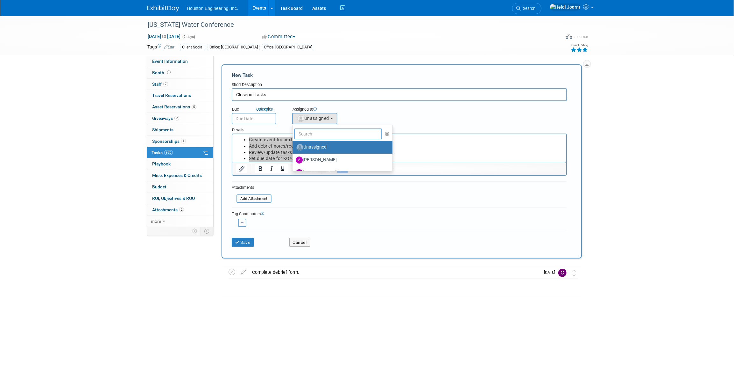
click at [324, 132] on input "text" at bounding box center [338, 133] width 88 height 11
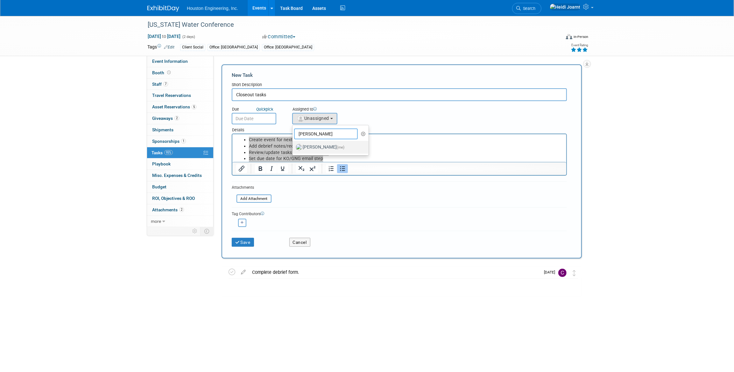
type input "[PERSON_NAME]"
click at [317, 149] on label "[PERSON_NAME] (me)" at bounding box center [329, 147] width 67 height 10
click at [294, 148] on input "[PERSON_NAME] (me)" at bounding box center [291, 146] width 4 height 4
select select "6d2580fd-cc23-403a-9f47-834f17e7f51f"
click at [261, 118] on input "text" at bounding box center [254, 118] width 45 height 11
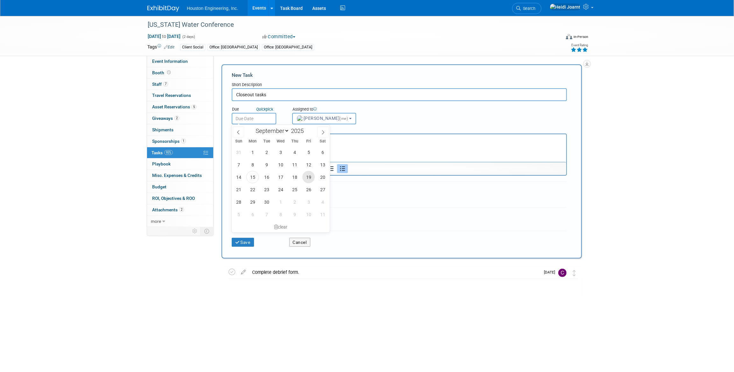
click at [306, 178] on span "19" at bounding box center [308, 177] width 12 height 12
type input "[DATE]"
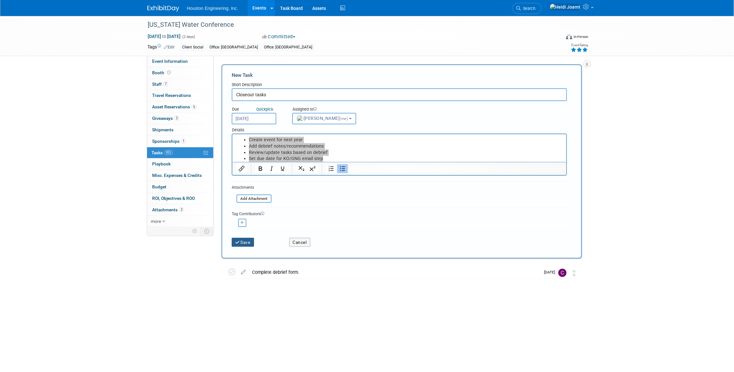
click at [245, 241] on button "Save" at bounding box center [243, 241] width 22 height 9
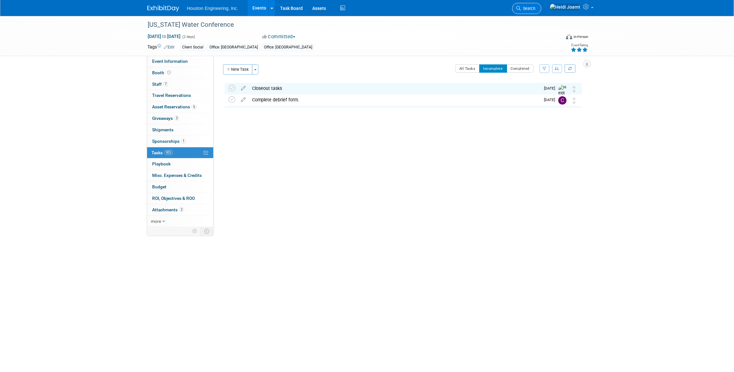
click at [535, 9] on span "Search" at bounding box center [528, 8] width 15 height 5
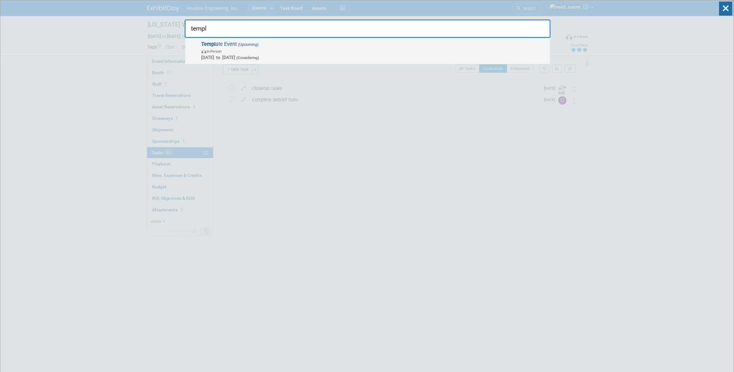
type input "templ"
click at [307, 59] on span "[DATE] to [DATE] (Considering)" at bounding box center [374, 57] width 345 height 6
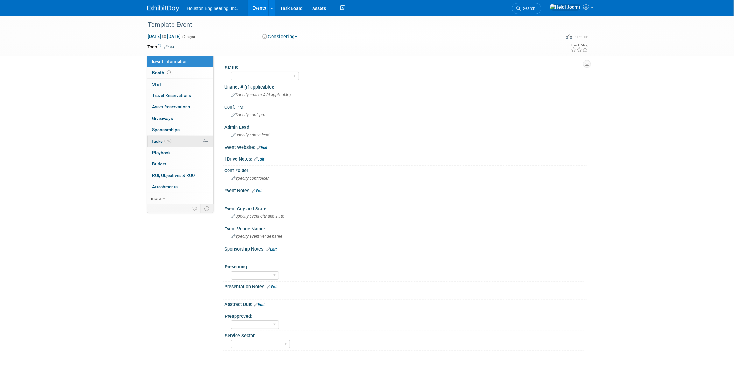
click at [173, 144] on link "0% Tasks 0%" at bounding box center [180, 141] width 66 height 11
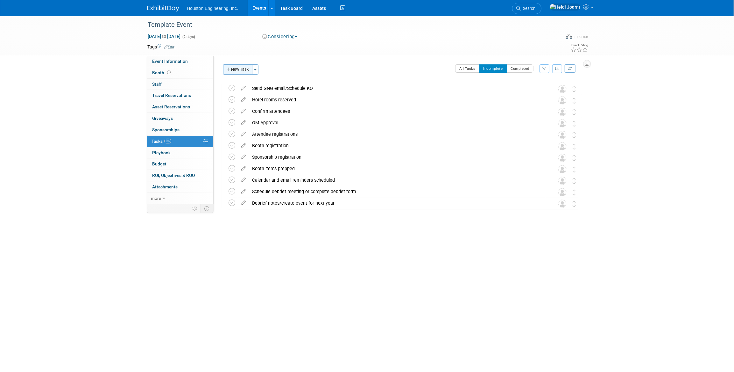
click at [240, 66] on button "New Task" at bounding box center [237, 69] width 29 height 10
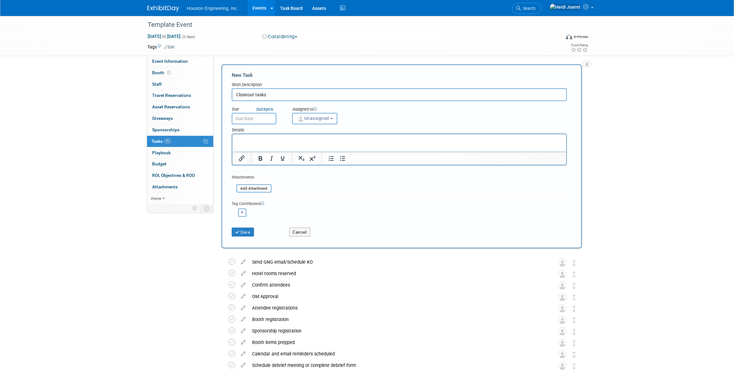
type input "Closeout tasks"
click at [251, 143] on html at bounding box center [399, 138] width 334 height 9
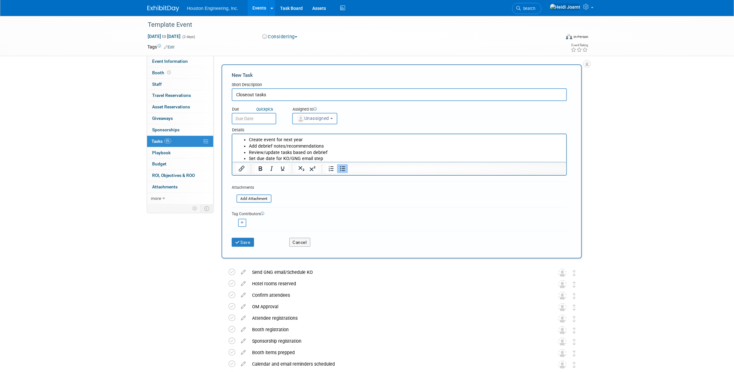
click at [273, 139] on li "Create event for next year" at bounding box center [406, 140] width 314 height 6
click at [348, 139] on li "Create event placeholder for next year" at bounding box center [406, 140] width 314 height 6
click at [333, 148] on li "Add debrief notes/recommendations" at bounding box center [406, 146] width 314 height 6
click at [328, 152] on li "Review/update tasks based on debrief" at bounding box center [406, 152] width 314 height 6
click at [248, 241] on button "Save" at bounding box center [243, 241] width 22 height 9
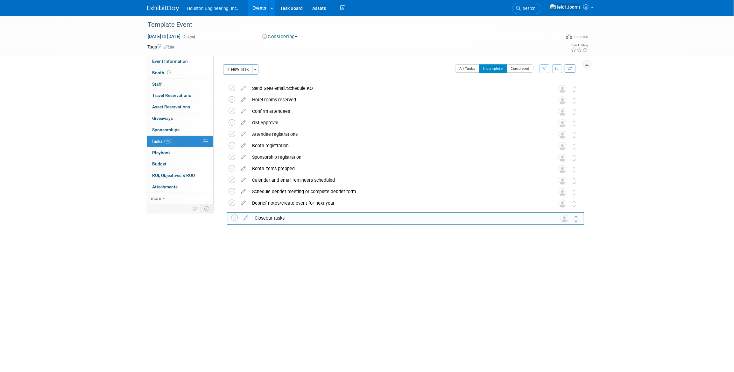
drag, startPoint x: 574, startPoint y: 88, endPoint x: 577, endPoint y: 216, distance: 128.9
click at [243, 203] on icon at bounding box center [243, 201] width 11 height 8
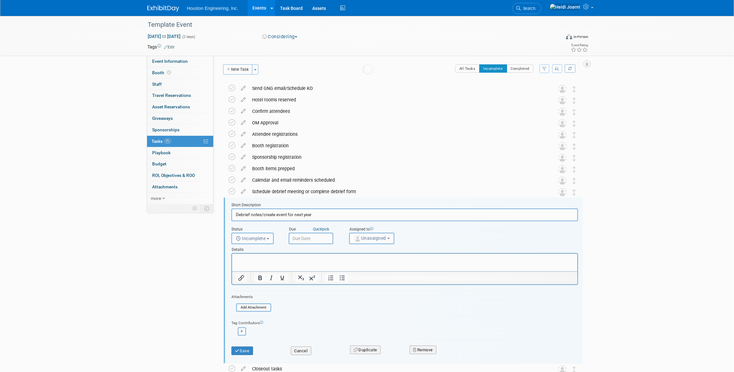
scroll to position [41, 0]
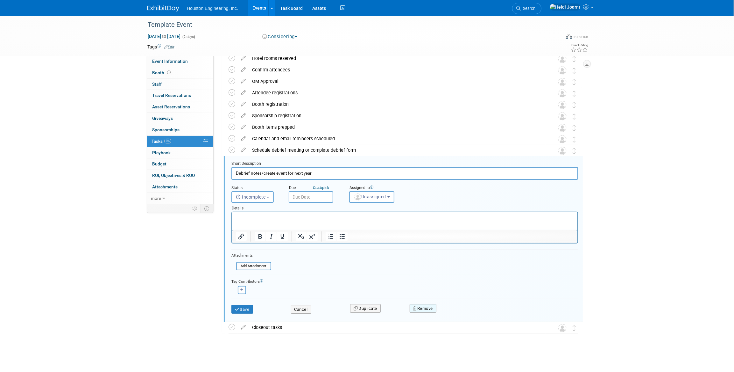
click at [425, 307] on button "Remove" at bounding box center [423, 308] width 27 height 9
click at [455, 315] on link "Yes" at bounding box center [459, 313] width 18 height 10
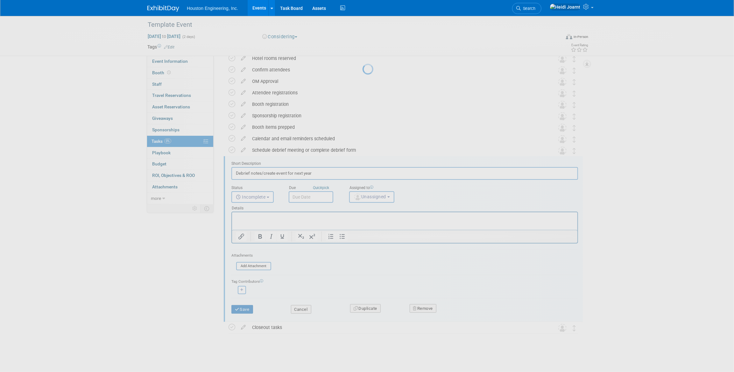
scroll to position [0, 0]
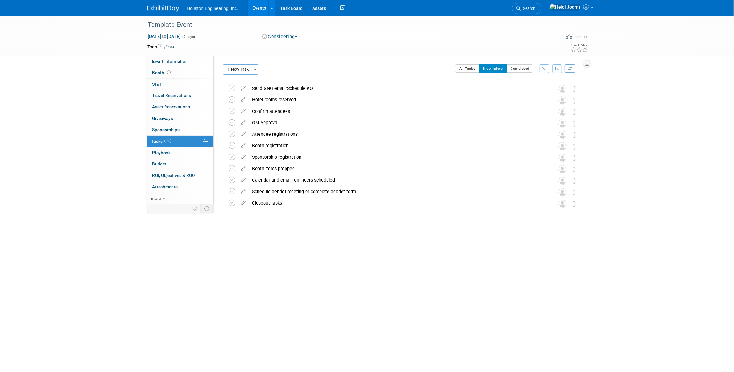
click at [262, 9] on link "Events" at bounding box center [259, 8] width 23 height 16
click at [243, 71] on button "New Task" at bounding box center [237, 69] width 29 height 10
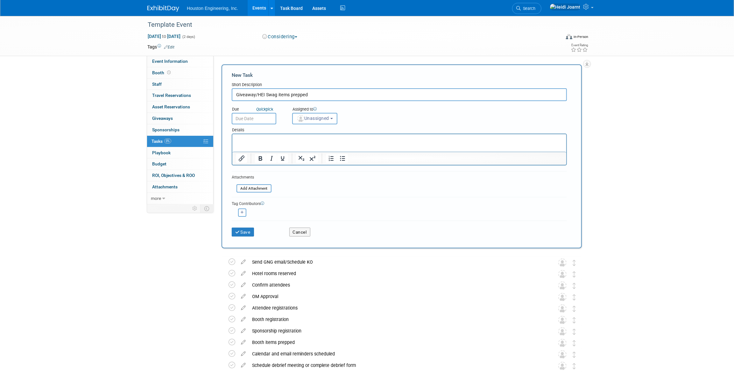
click at [255, 94] on input "Giveaway/HEI Swag items prepped" at bounding box center [399, 94] width 335 height 13
type input "Giveaways and HEI Swag items prepped"
click at [251, 231] on button "Save" at bounding box center [243, 231] width 22 height 9
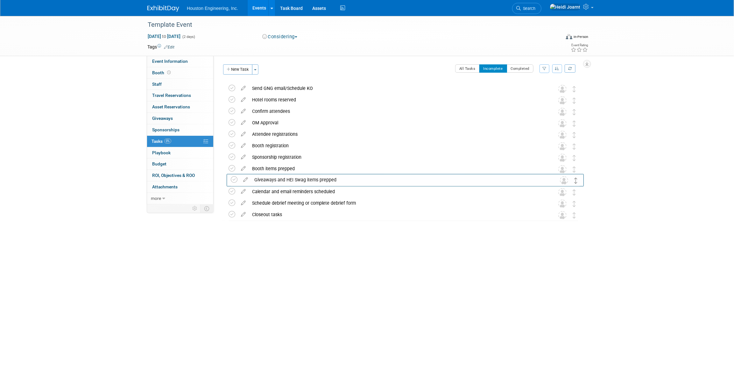
drag, startPoint x: 574, startPoint y: 88, endPoint x: 576, endPoint y: 179, distance: 90.7
click at [244, 179] on icon at bounding box center [243, 178] width 11 height 8
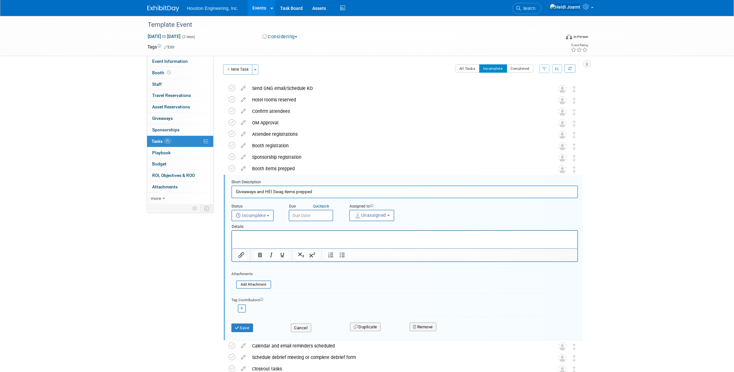
scroll to position [41, 0]
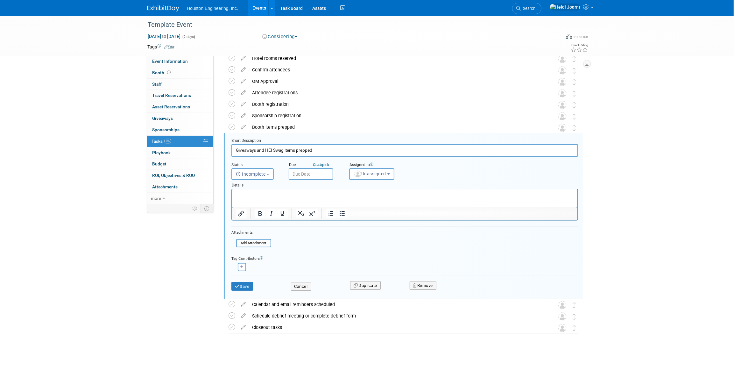
drag, startPoint x: 319, startPoint y: 148, endPoint x: 316, endPoint y: 152, distance: 4.9
click at [296, 150] on input "Giveaways and HEI Swag items prepped" at bounding box center [404, 150] width 347 height 12
type input "Giveaways and HEI Swag items"
click at [239, 286] on icon "submit" at bounding box center [237, 286] width 5 height 4
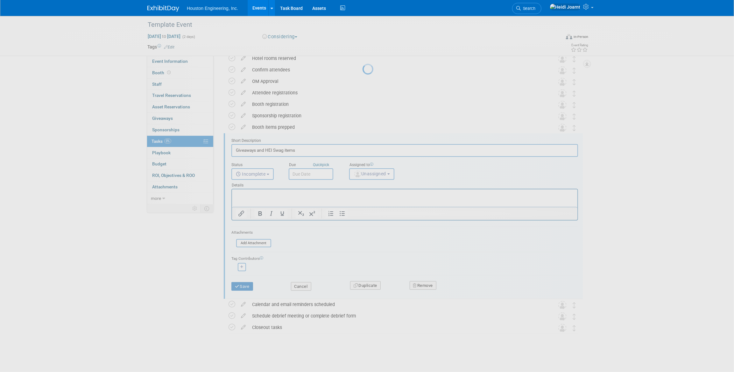
scroll to position [0, 0]
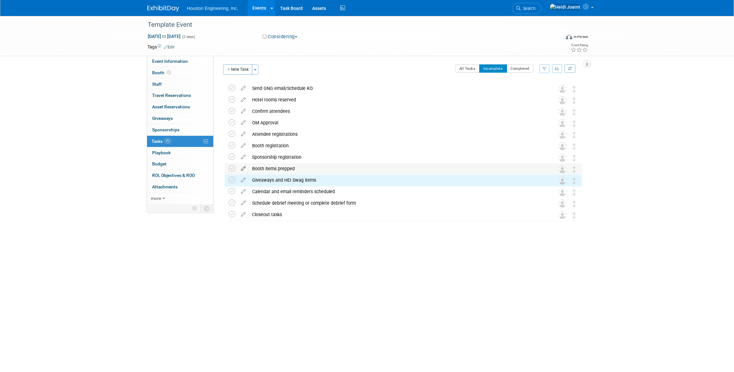
click at [244, 169] on icon at bounding box center [243, 167] width 11 height 8
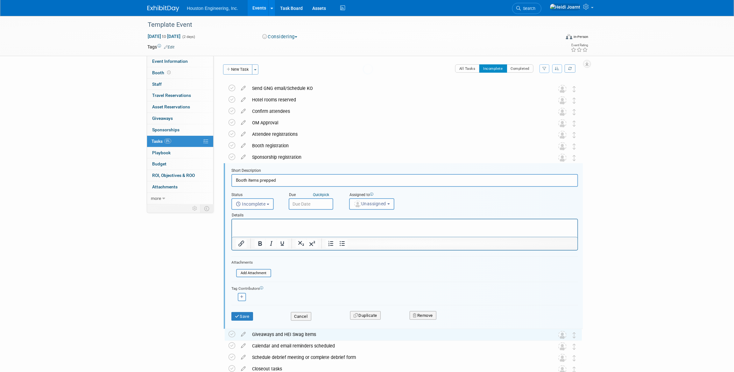
scroll to position [41, 0]
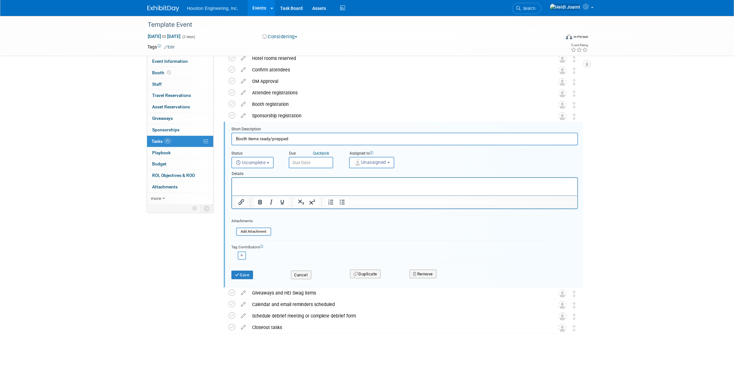
drag, startPoint x: 293, startPoint y: 139, endPoint x: 260, endPoint y: 138, distance: 32.2
click at [260, 138] on input "Booth items ready/prepped" at bounding box center [404, 138] width 347 height 12
type input "Booth items prepped/ready for attendees to take"
click at [249, 274] on button "Save" at bounding box center [242, 274] width 22 height 9
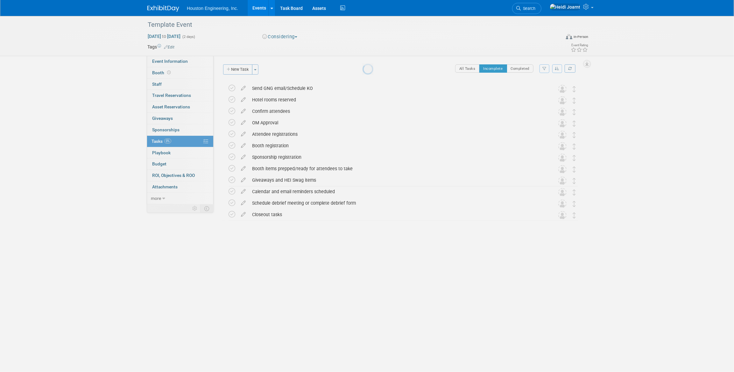
scroll to position [0, 0]
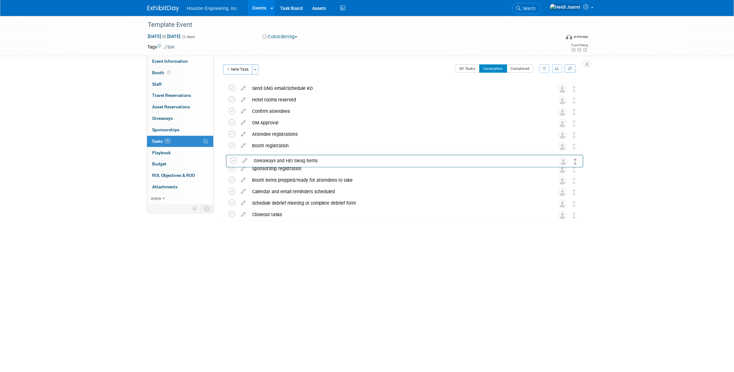
drag, startPoint x: 574, startPoint y: 181, endPoint x: 574, endPoint y: 161, distance: 19.1
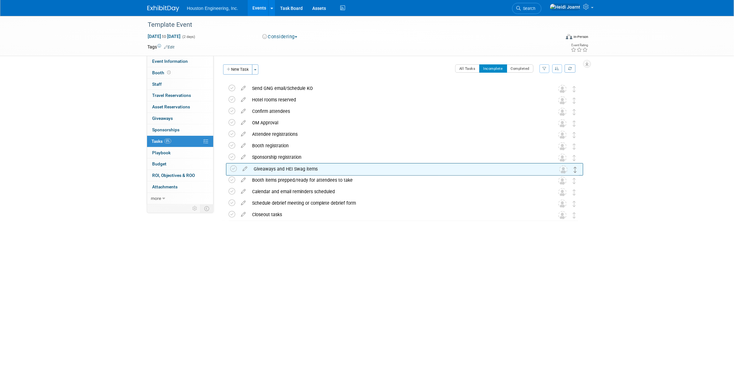
drag, startPoint x: 575, startPoint y: 159, endPoint x: 576, endPoint y: 171, distance: 11.8
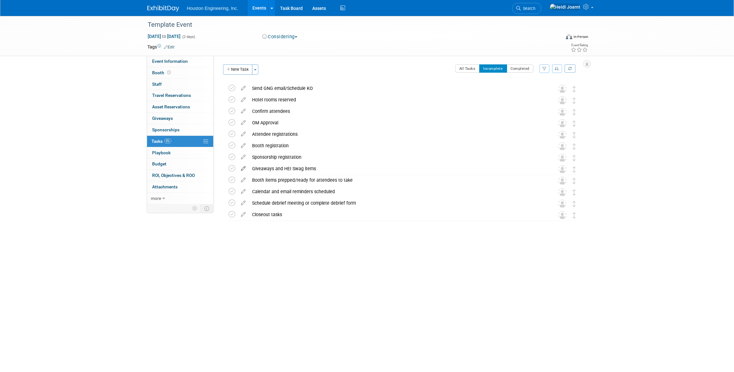
click at [242, 168] on icon at bounding box center [243, 167] width 11 height 8
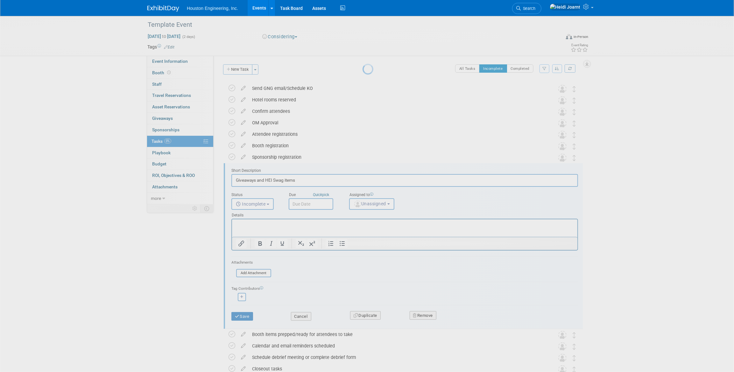
scroll to position [41, 0]
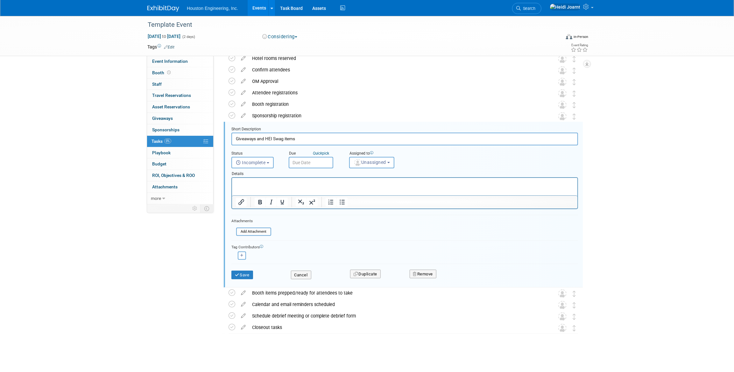
click at [262, 139] on input "Giveaways and HEI Swag items" at bounding box center [404, 138] width 347 height 12
type input "Giveaways and/or HEI Swag item orders"
click at [248, 277] on button "Save" at bounding box center [242, 274] width 22 height 9
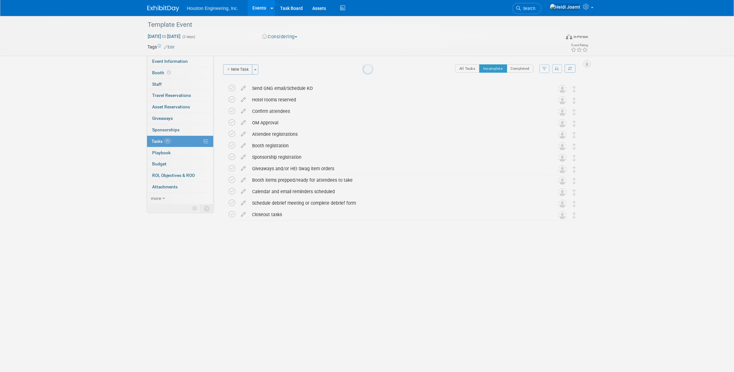
scroll to position [0, 0]
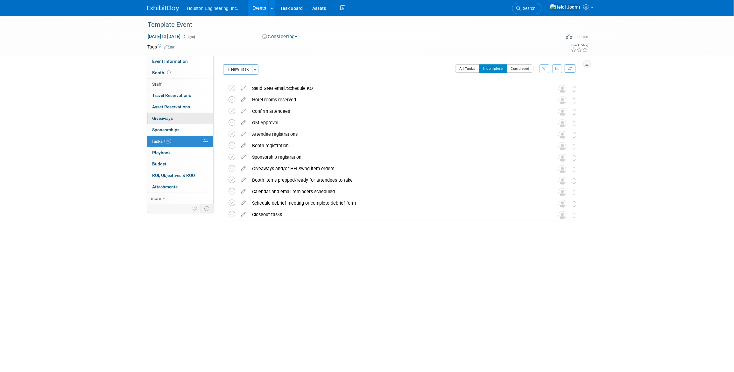
click at [172, 117] on span "Giveaways 0" at bounding box center [162, 118] width 21 height 5
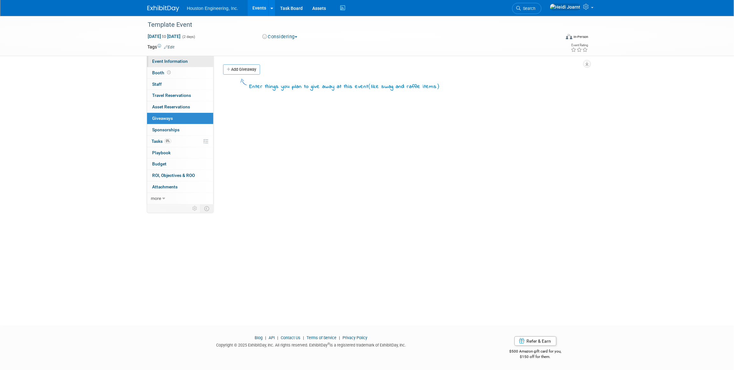
click at [185, 62] on span "Event Information" at bounding box center [170, 61] width 36 height 5
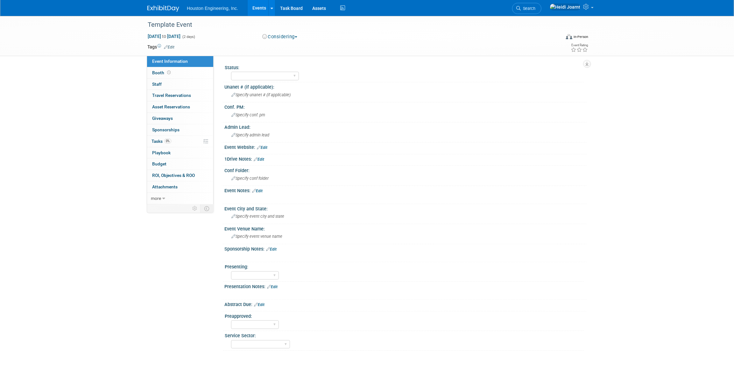
click at [261, 9] on link "Events" at bounding box center [259, 8] width 23 height 16
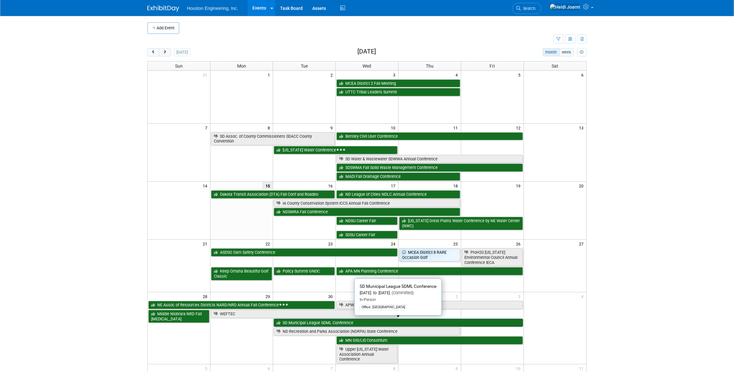
click at [300, 321] on link "SD Municipal League SDML Conference" at bounding box center [398, 322] width 249 height 8
click at [166, 54] on span "next" at bounding box center [164, 52] width 5 height 4
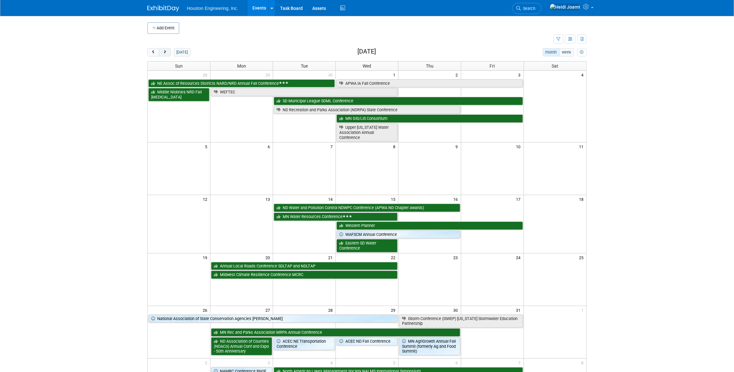
click at [165, 54] on button "next" at bounding box center [165, 52] width 12 height 8
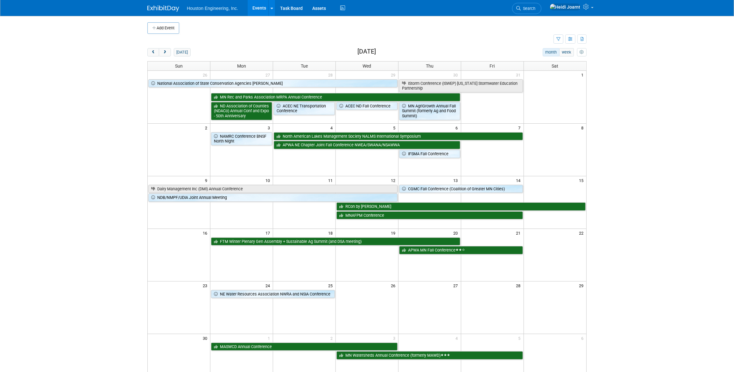
click at [159, 56] on div "[DATE] month week [DATE]" at bounding box center [366, 52] width 439 height 9
click at [147, 51] on div "Add Event New Event Duplicate Event Warning There is another event in your work…" at bounding box center [367, 207] width 449 height 383
click at [155, 53] on span "prev" at bounding box center [153, 52] width 5 height 4
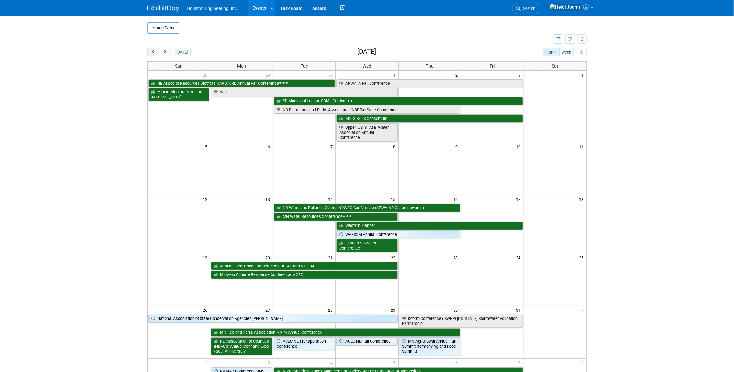
click at [155, 53] on span "prev" at bounding box center [153, 52] width 5 height 4
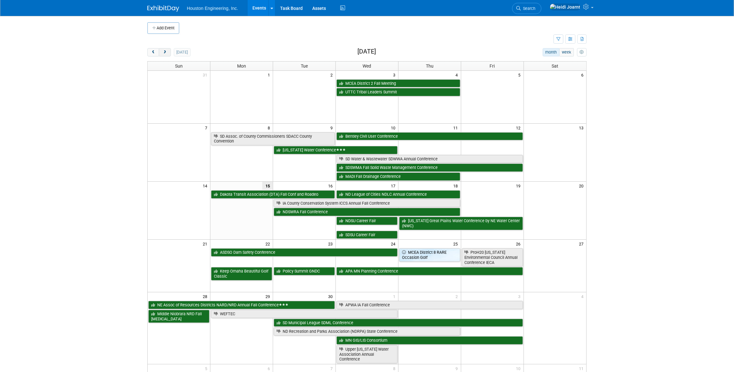
click at [163, 52] on span "next" at bounding box center [164, 52] width 5 height 4
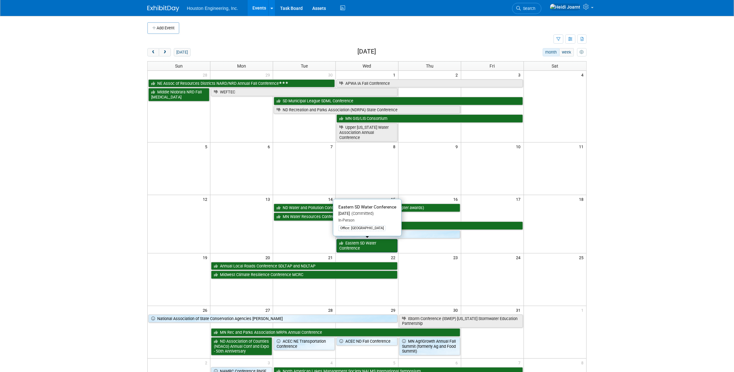
click at [351, 243] on link "Eastern SD Water Conference" at bounding box center [366, 245] width 61 height 13
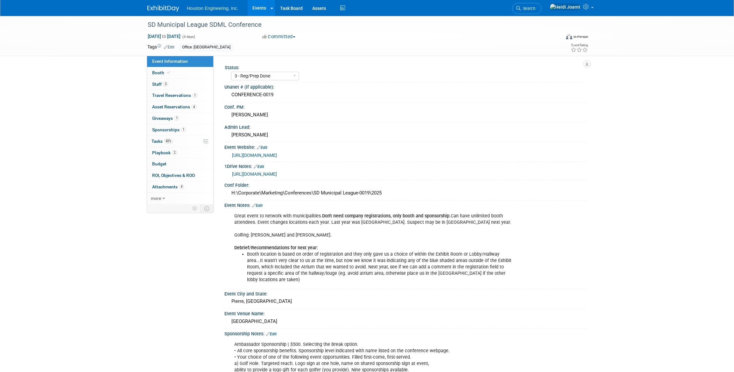
select select "3 - Reg/Prep Done"
select select "No"
select select "Mun. Infrastructure"
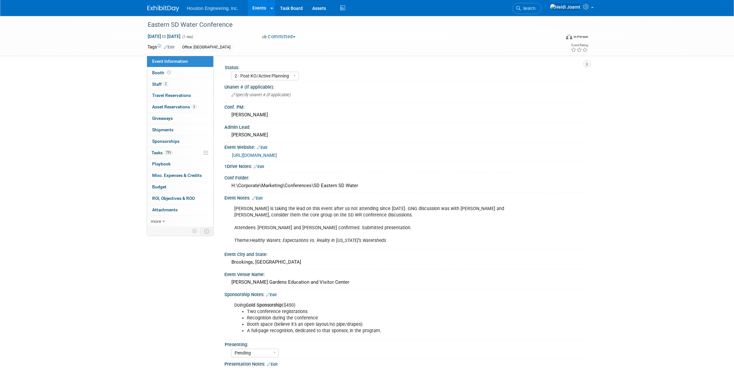
select select "2 - Post KO/Active Planning"
select select "Pending"
select select "Water Resources"
click at [178, 148] on link "73% Tasks 73%" at bounding box center [180, 152] width 66 height 11
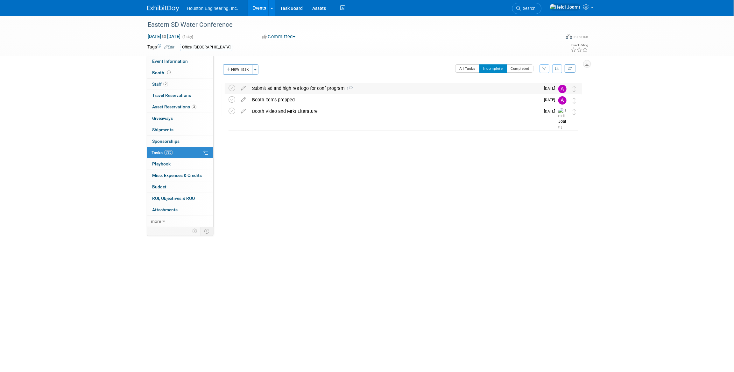
click at [374, 91] on div "Submit ad and high res logo for conf program 1" at bounding box center [394, 88] width 291 height 11
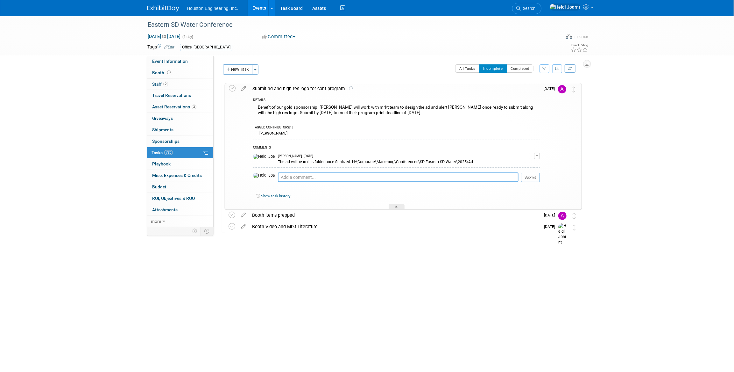
click at [321, 177] on textarea at bounding box center [398, 177] width 241 height 10
type textarea "Hi [PERSON_NAME], the ad is in the conference folder and ready to submit."
click at [332, 175] on textarea "Hi [PERSON_NAME], the ad is in the conference folder and ready to submit." at bounding box center [398, 178] width 241 height 10
click at [344, 175] on textarea "Hi [PERSON_NAME], the ad is in the conference folder and ready to submit." at bounding box center [398, 178] width 241 height 10
click at [535, 176] on button "Submit" at bounding box center [530, 177] width 19 height 10
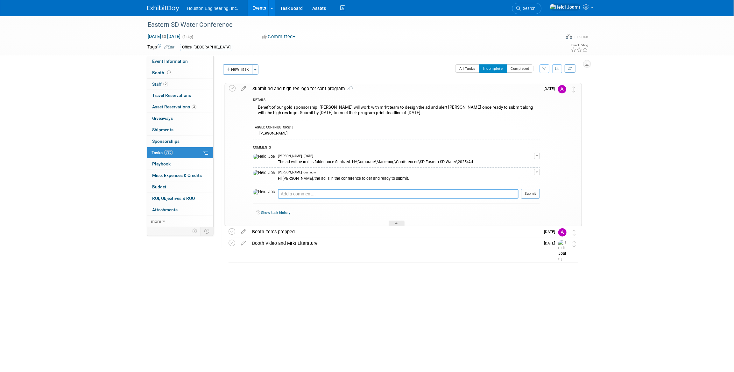
click at [334, 191] on textarea at bounding box center [398, 194] width 241 height 10
paste textarea "H:\Corporate\Marketing\Conferences\SD Eastern SD Water\2025\Ad"
type textarea "H:\Corporate\Marketing\Conferences\SD Eastern SD Water\2025\Ad"
click at [535, 193] on button "Submit" at bounding box center [530, 194] width 19 height 10
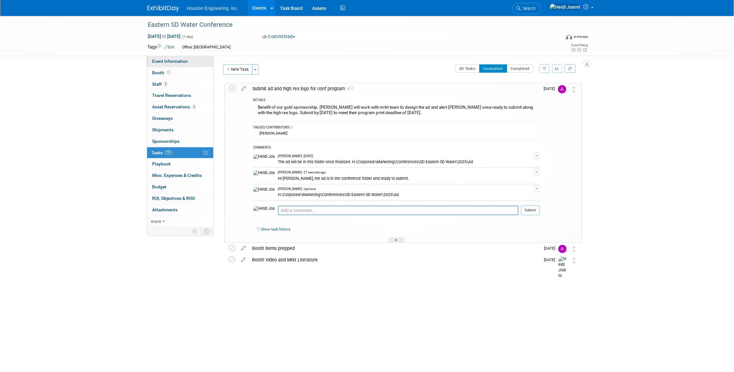
click at [184, 63] on span "Event Information" at bounding box center [170, 61] width 36 height 5
select select "2 - Post KO/Active Planning"
select select "Pending"
select select "Water Resources"
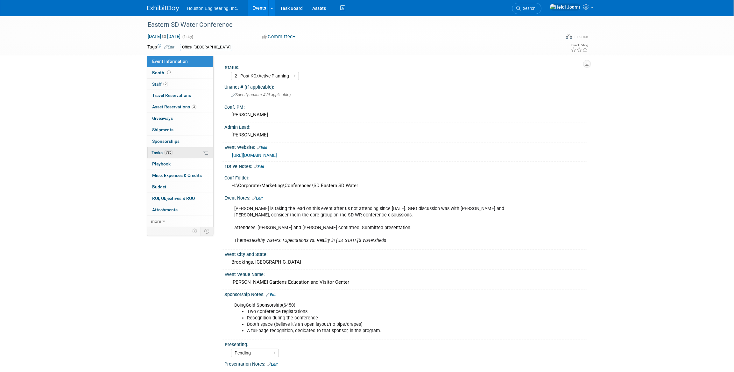
click at [185, 154] on link "73% Tasks 73%" at bounding box center [180, 152] width 66 height 11
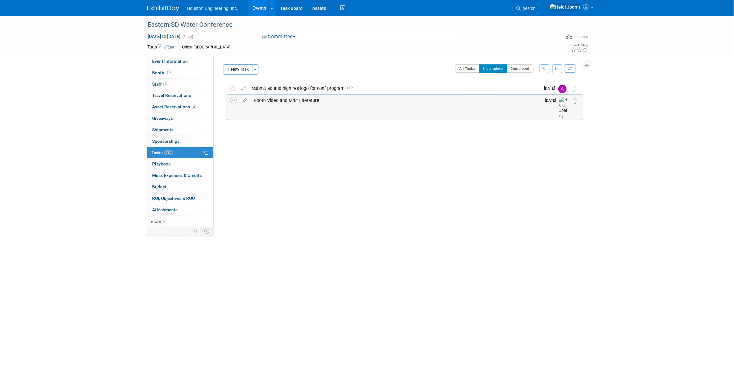
drag, startPoint x: 574, startPoint y: 115, endPoint x: 576, endPoint y: 103, distance: 11.6
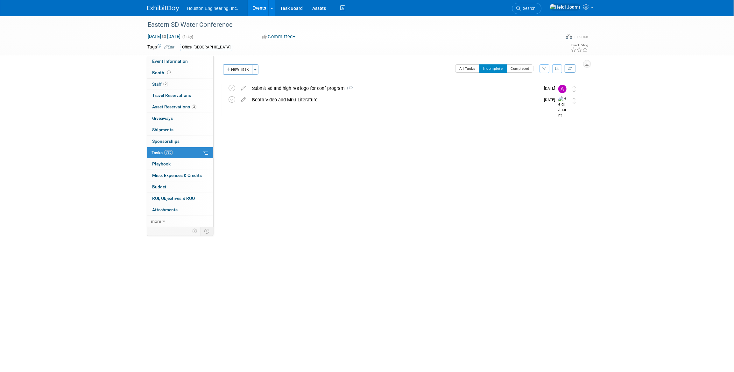
click at [258, 7] on link "Events" at bounding box center [259, 8] width 23 height 16
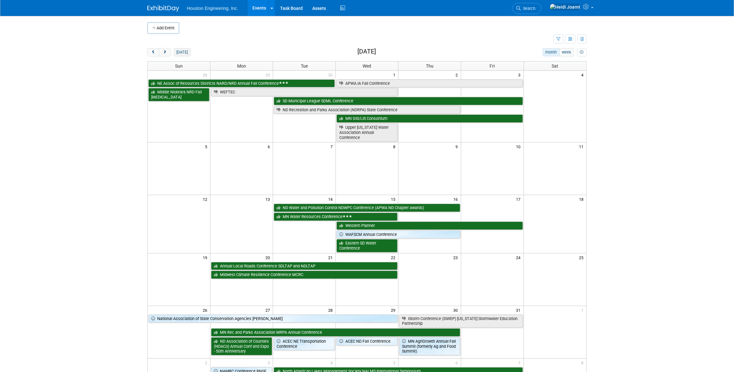
click at [181, 52] on button "[DATE]" at bounding box center [182, 52] width 17 height 8
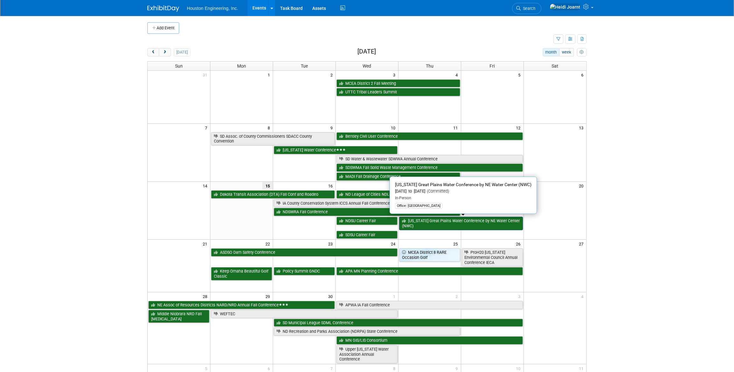
click at [417, 220] on link "[US_STATE] Great Plains Water Conference by NE Water Center (NWC)" at bounding box center [461, 222] width 124 height 13
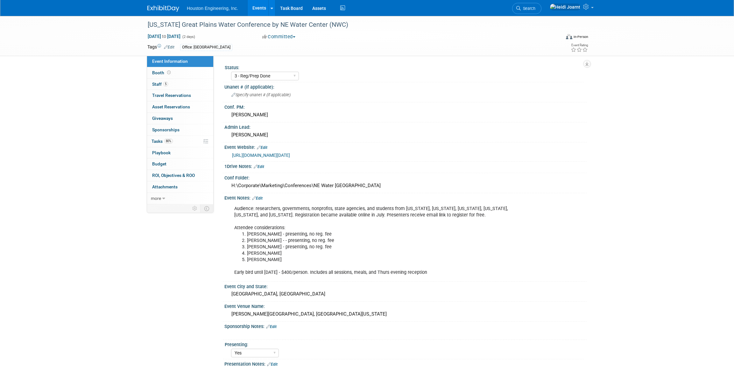
select select "3 - Reg/Prep Done"
select select "Yes"
select select "Water Resources"
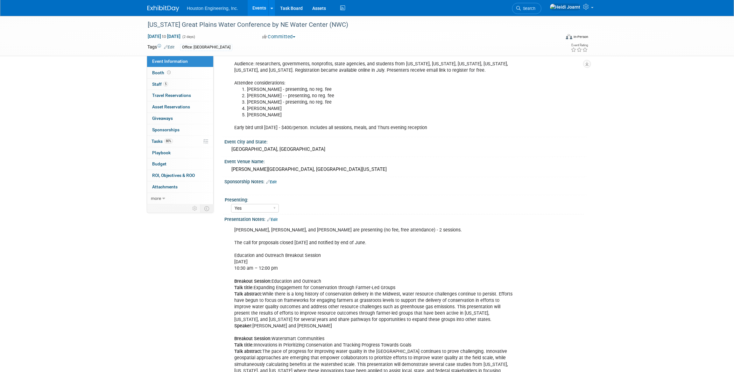
scroll to position [231, 0]
